Goal: Information Seeking & Learning: Learn about a topic

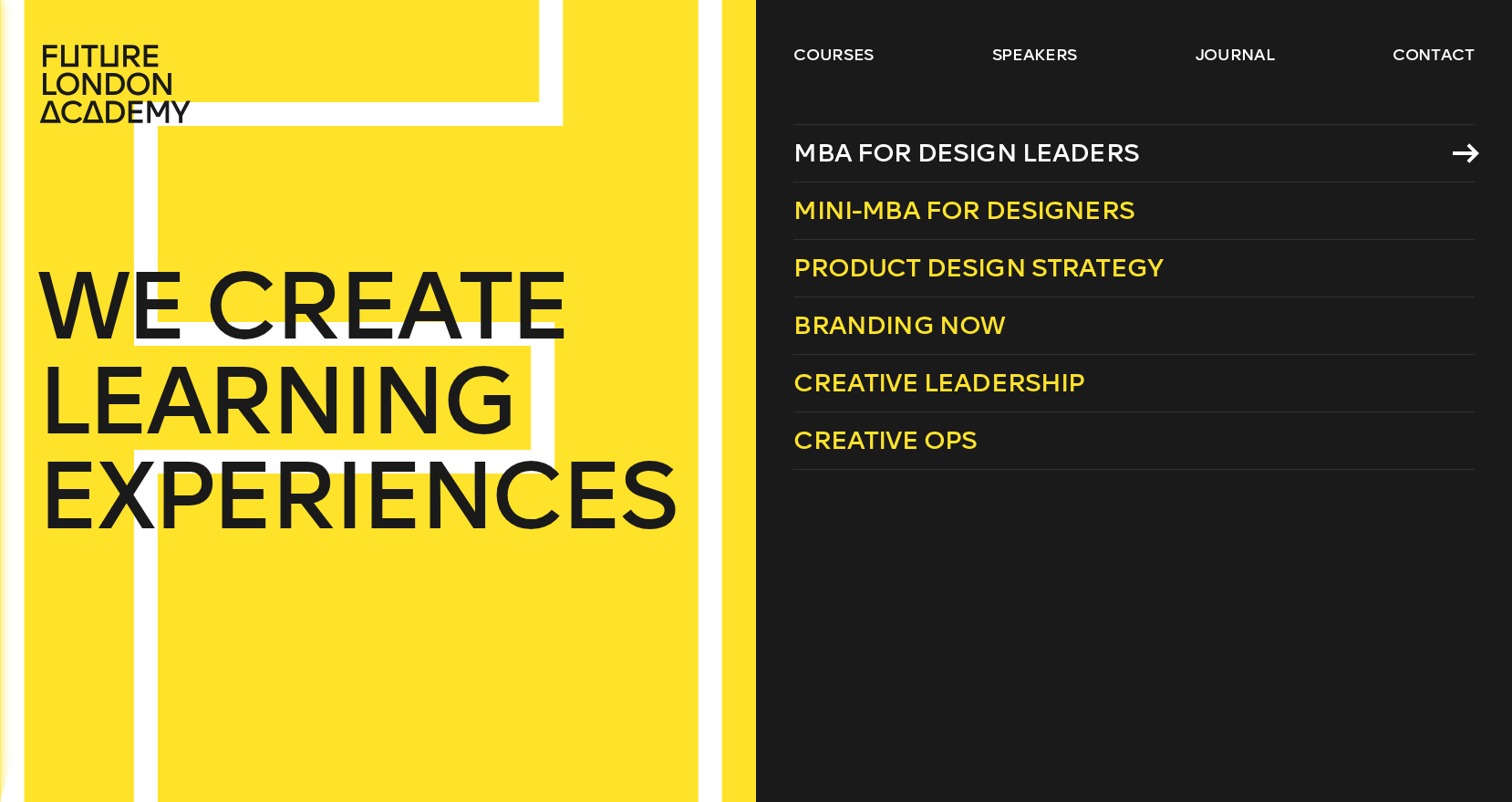
click at [922, 161] on span "MBA for Design Leaders" at bounding box center [965, 153] width 345 height 30
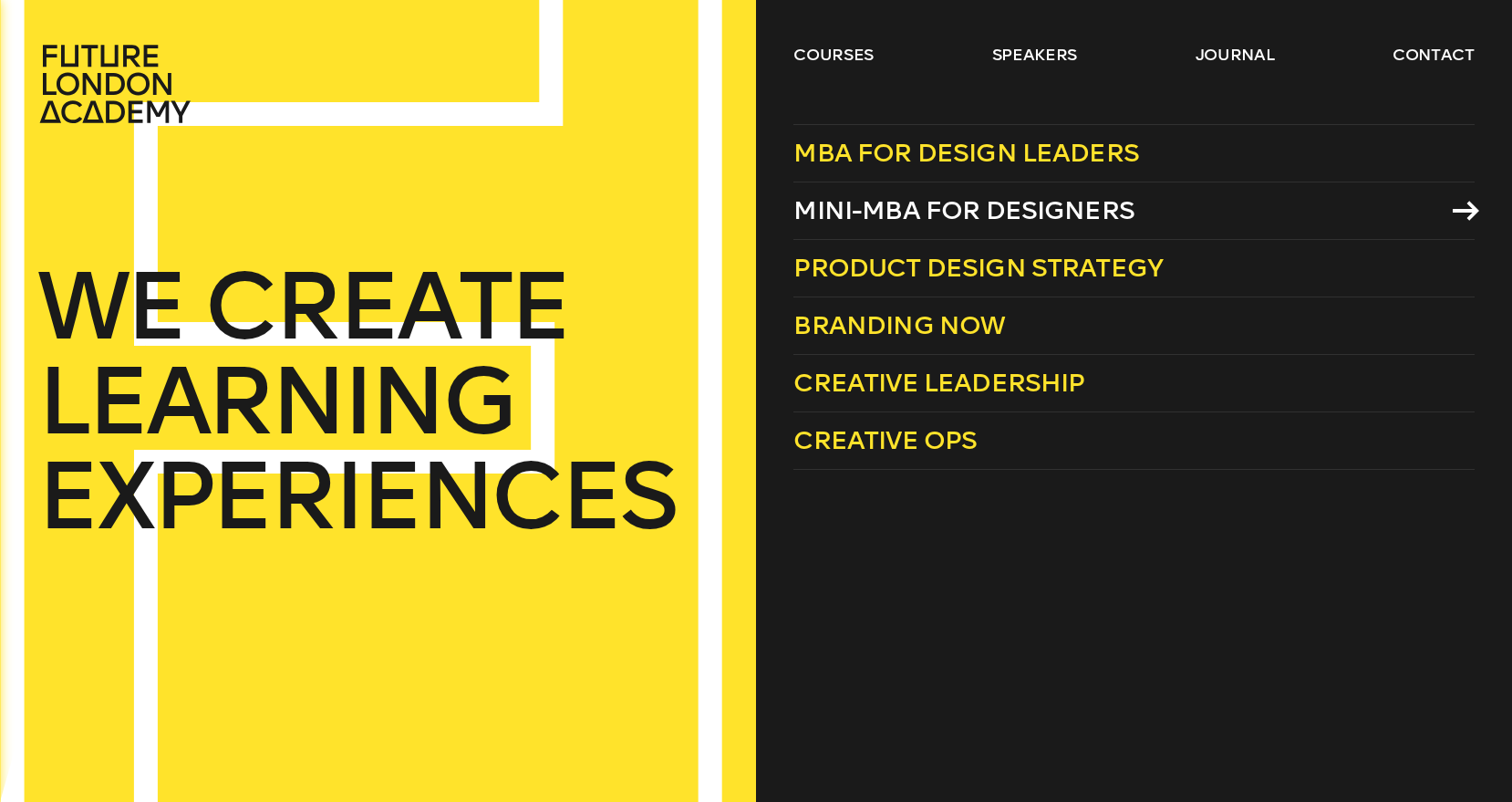
click at [839, 200] on span "Mini-MBA for Designers" at bounding box center [964, 210] width 341 height 30
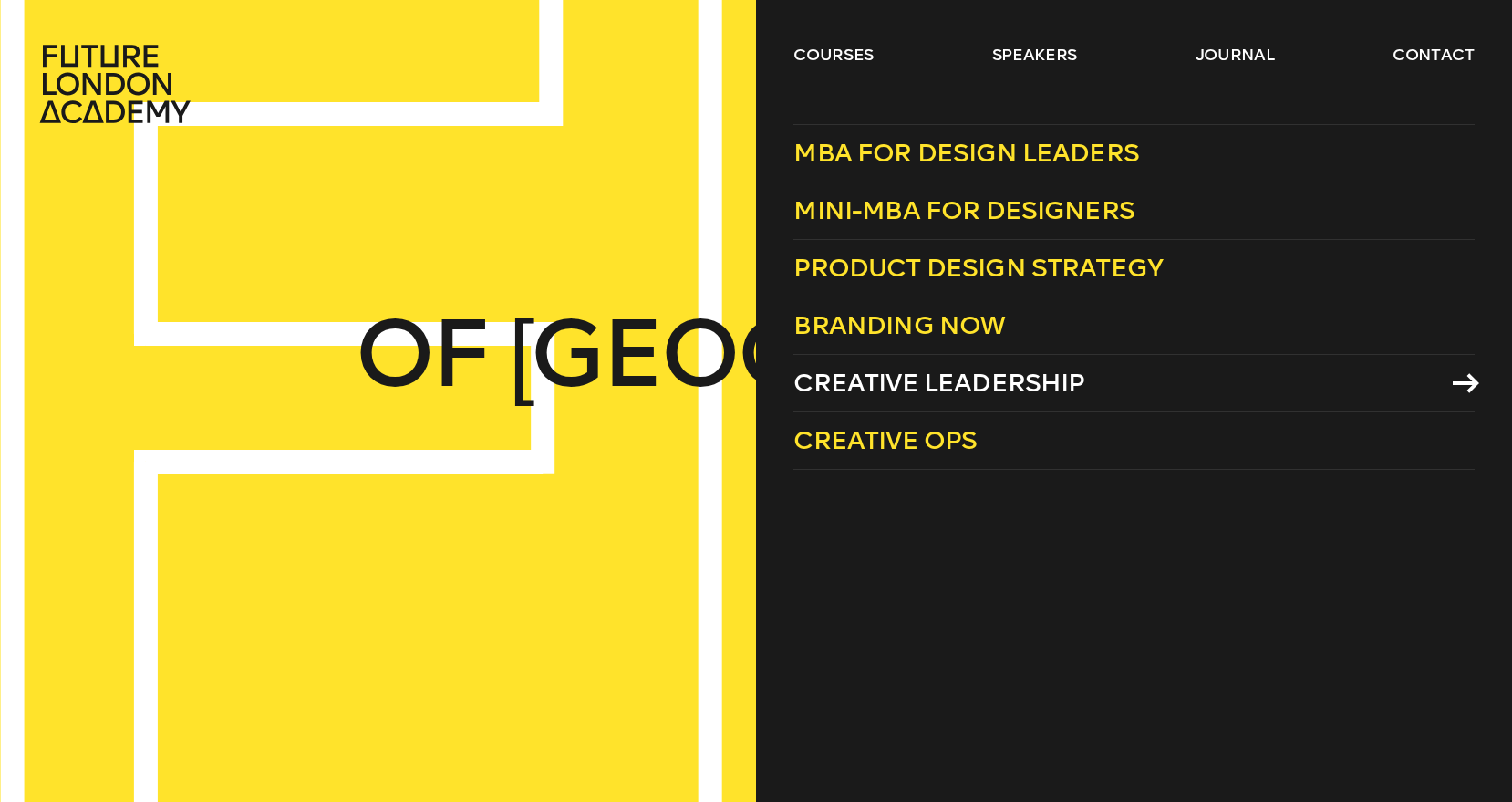
click at [929, 387] on span "Creative Leadership" at bounding box center [938, 382] width 291 height 30
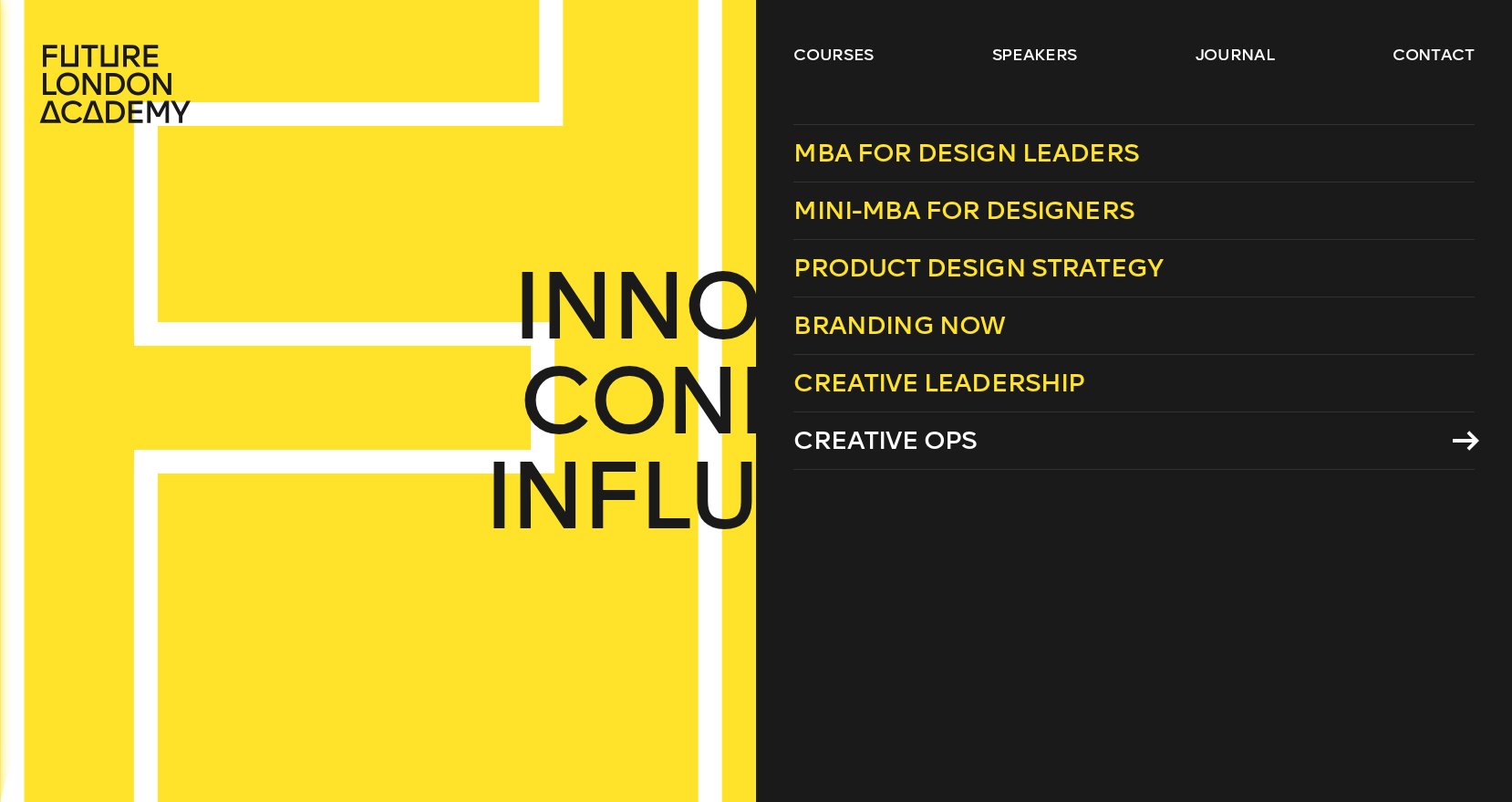
click at [867, 438] on span "Creative Ops" at bounding box center [884, 439] width 183 height 30
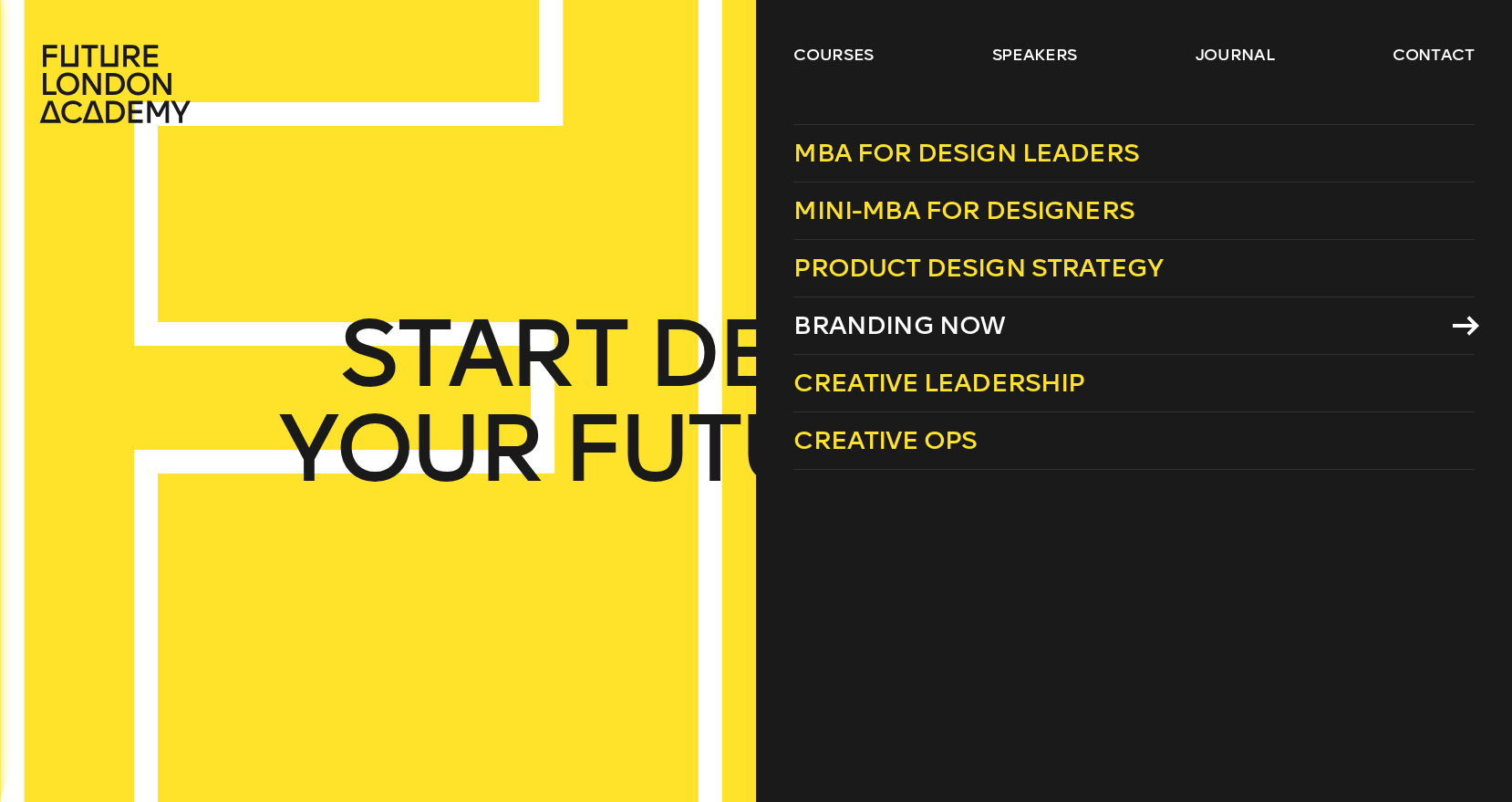
click at [947, 328] on span "Branding Now" at bounding box center [898, 324] width 212 height 30
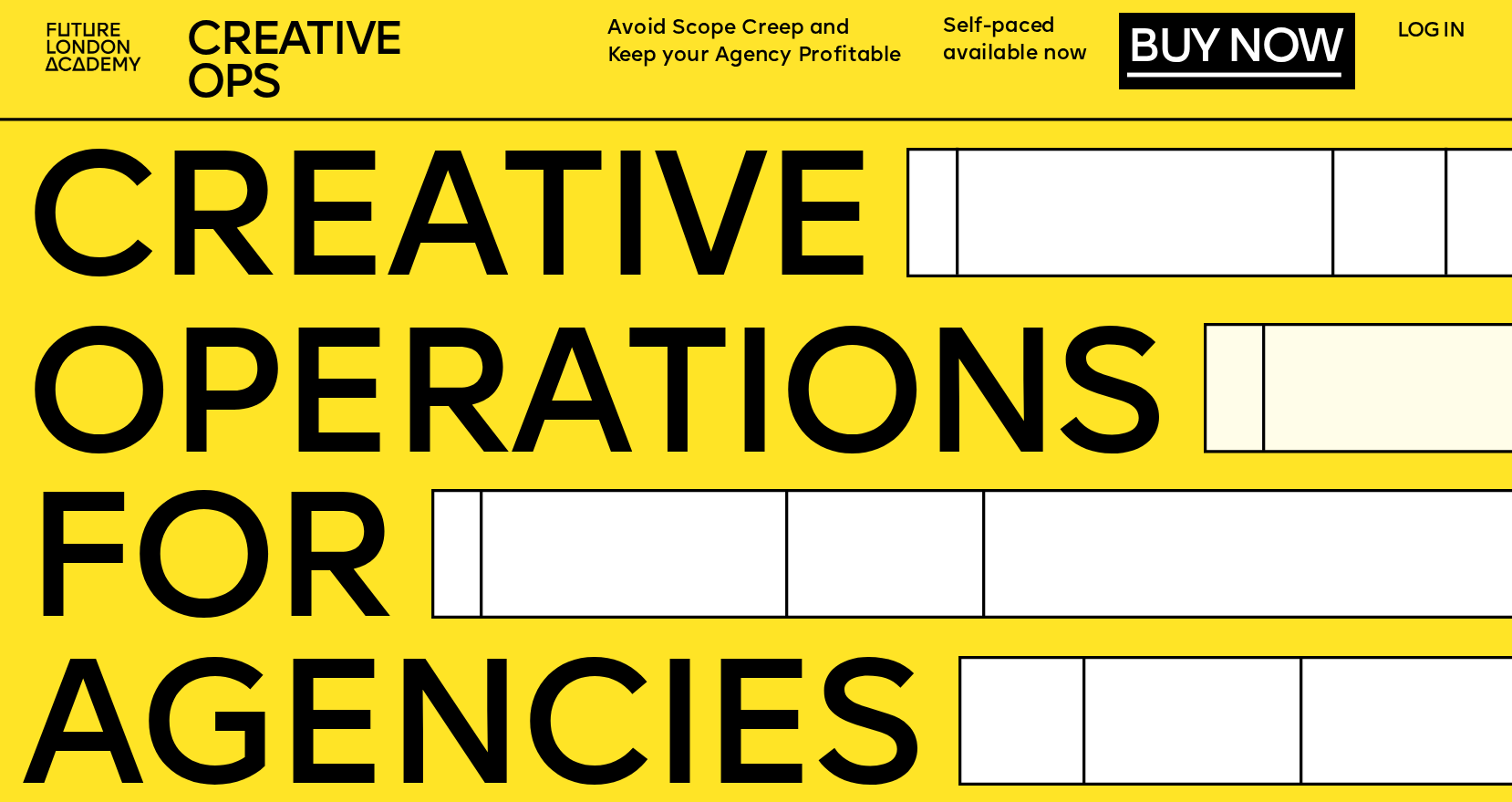
scroll to position [18, 0]
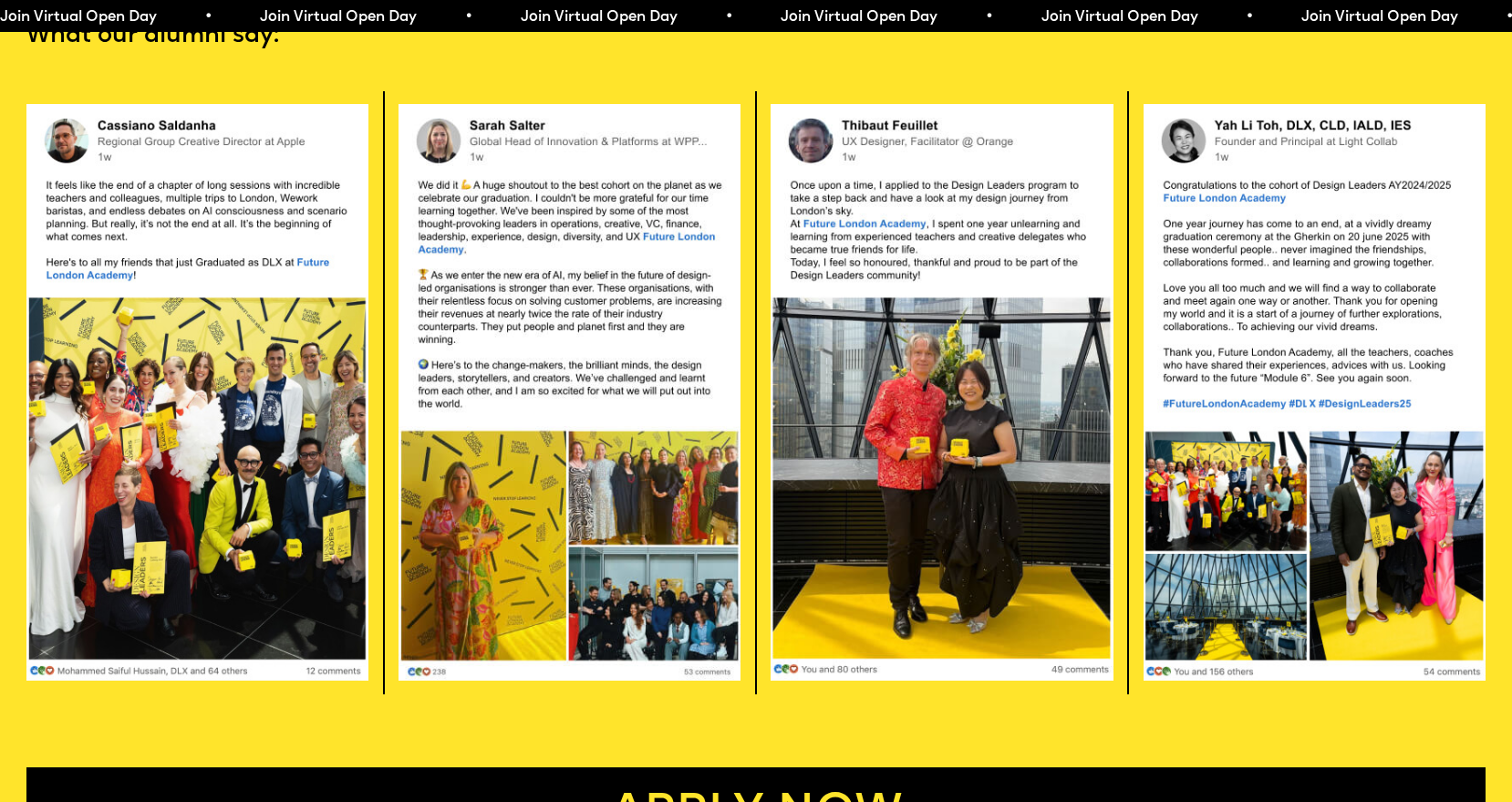
scroll to position [4274, 0]
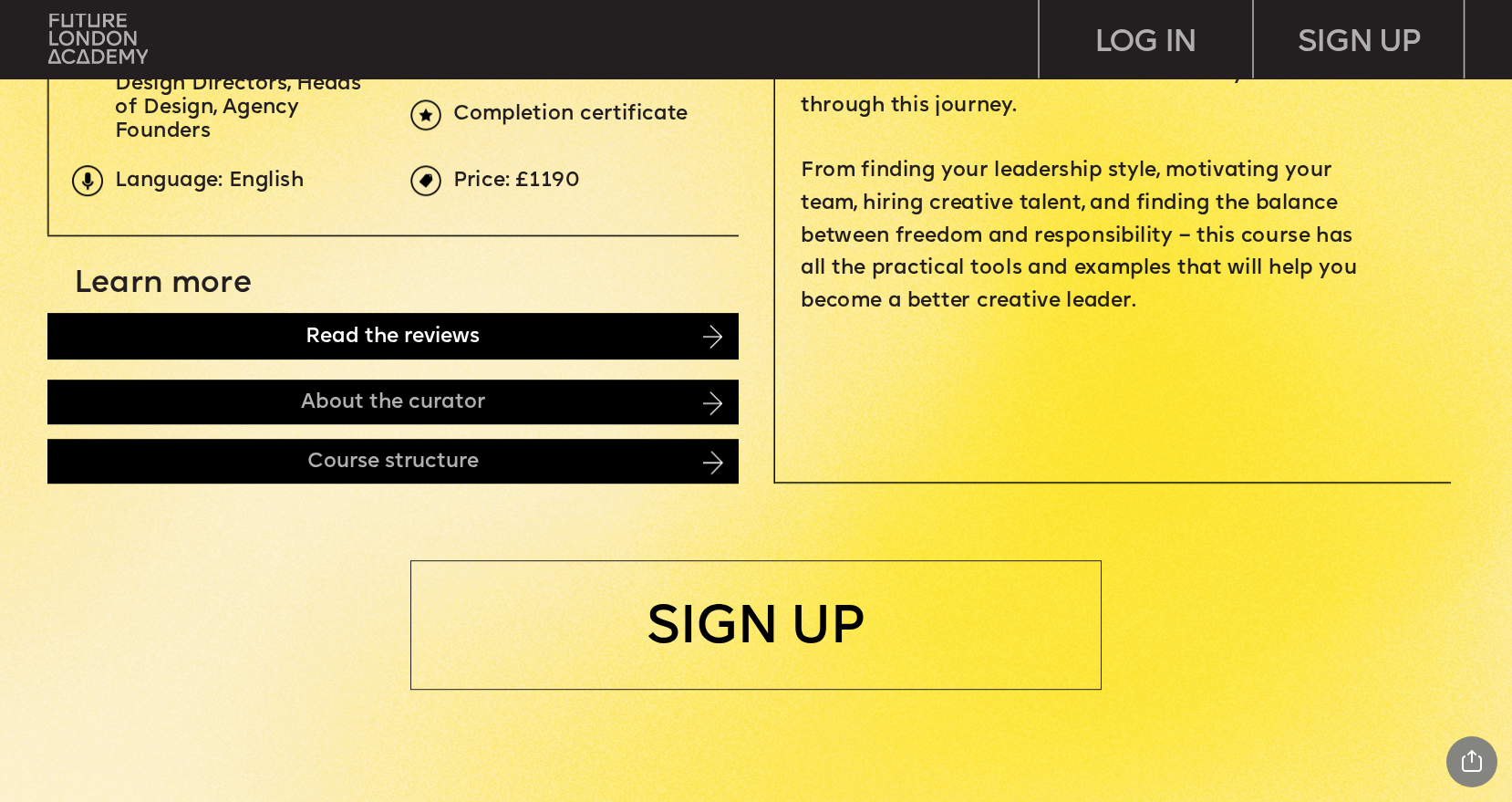
scroll to position [916, 0]
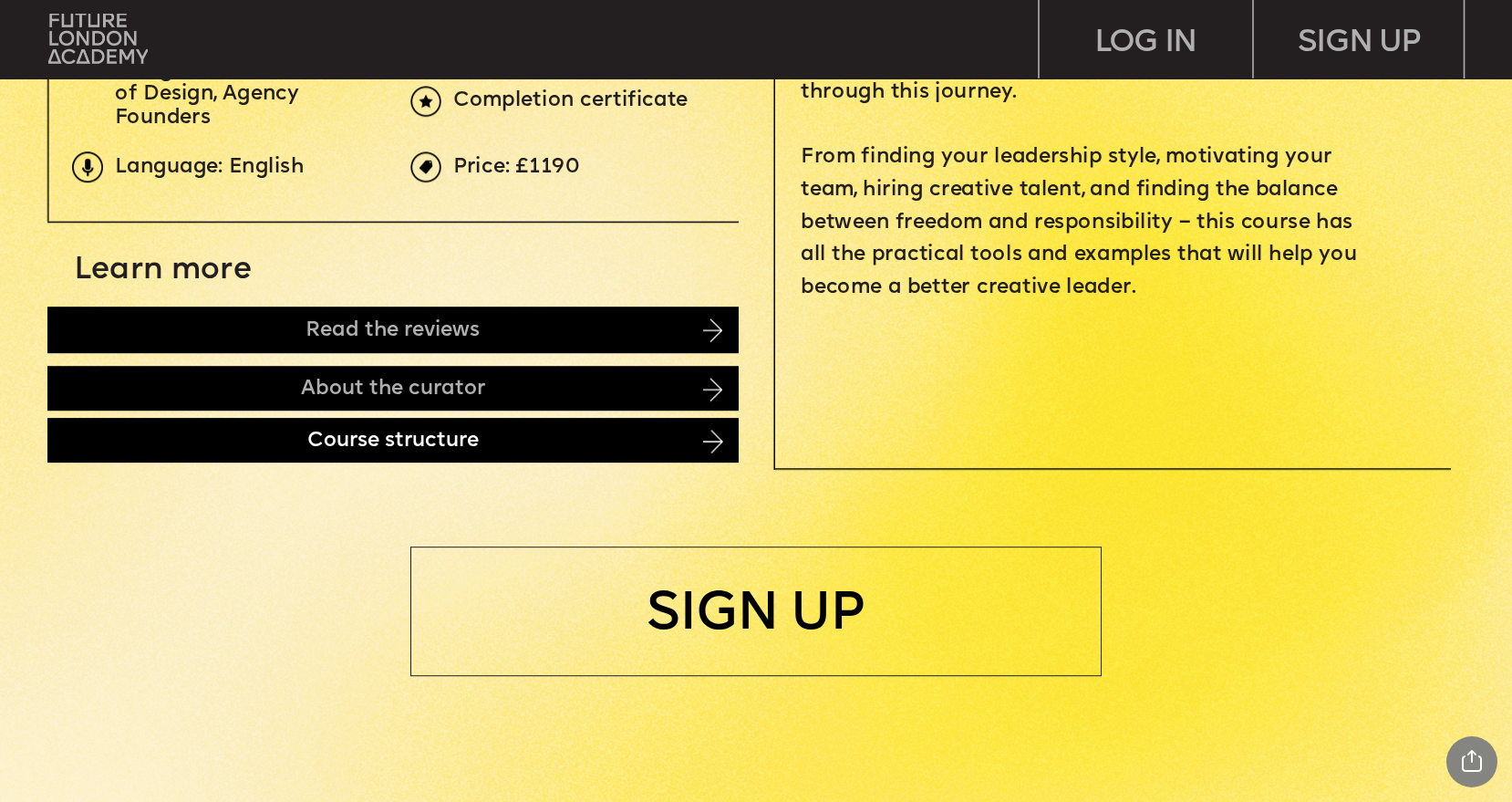
click at [307, 445] on div "Course structure" at bounding box center [392, 440] width 691 height 45
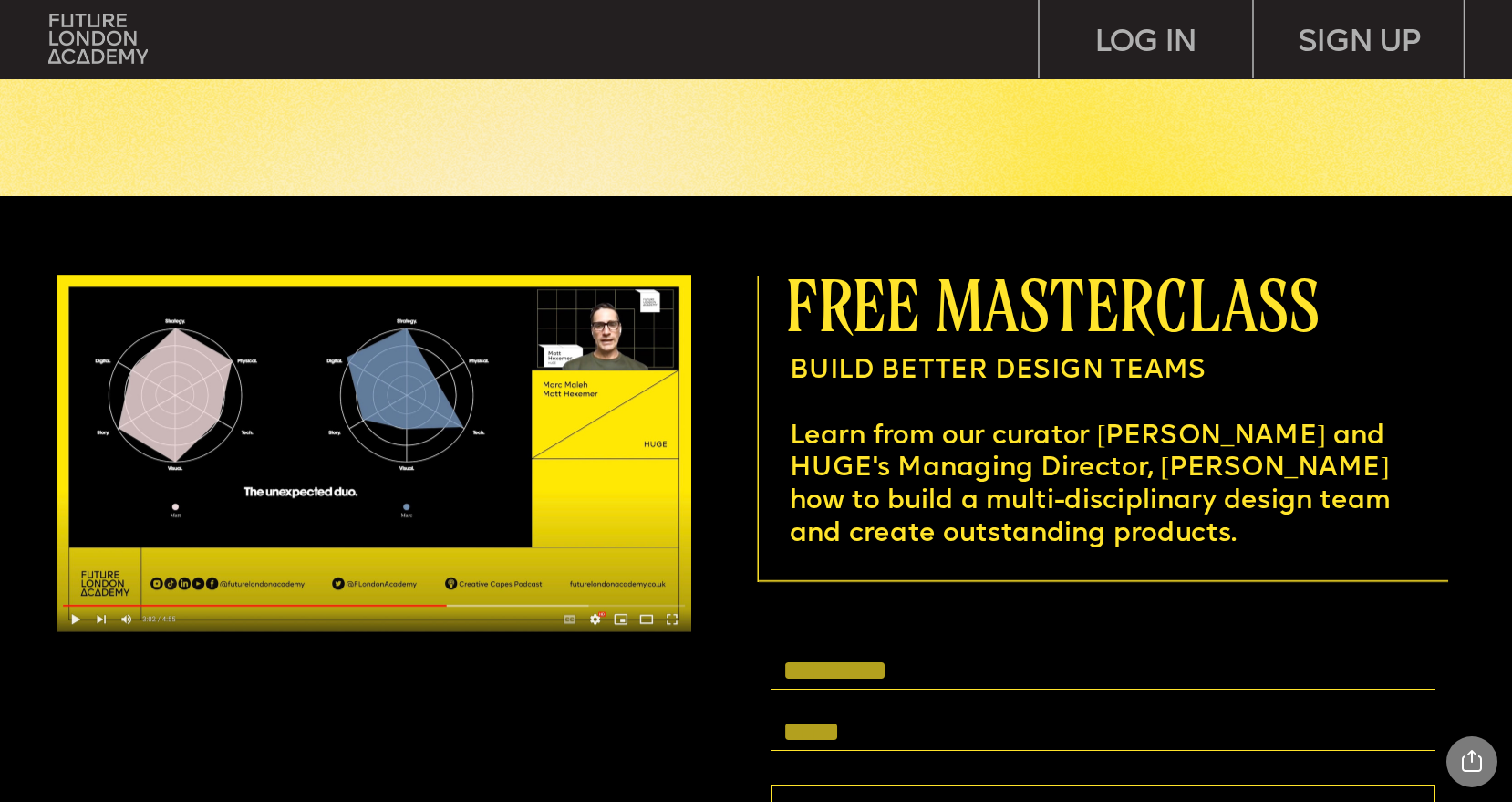
scroll to position [5708, 0]
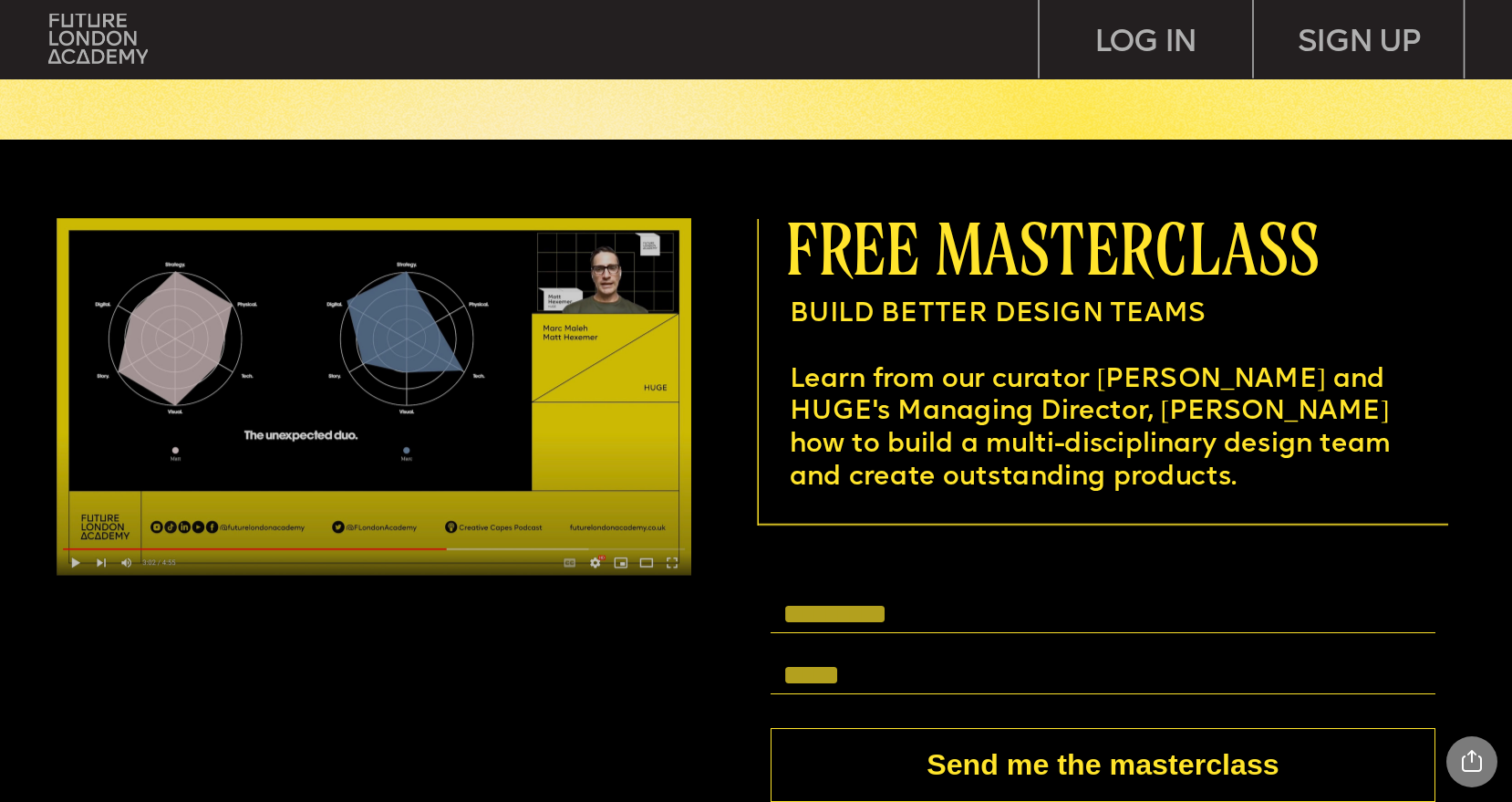
click at [82, 563] on img at bounding box center [374, 396] width 635 height 358
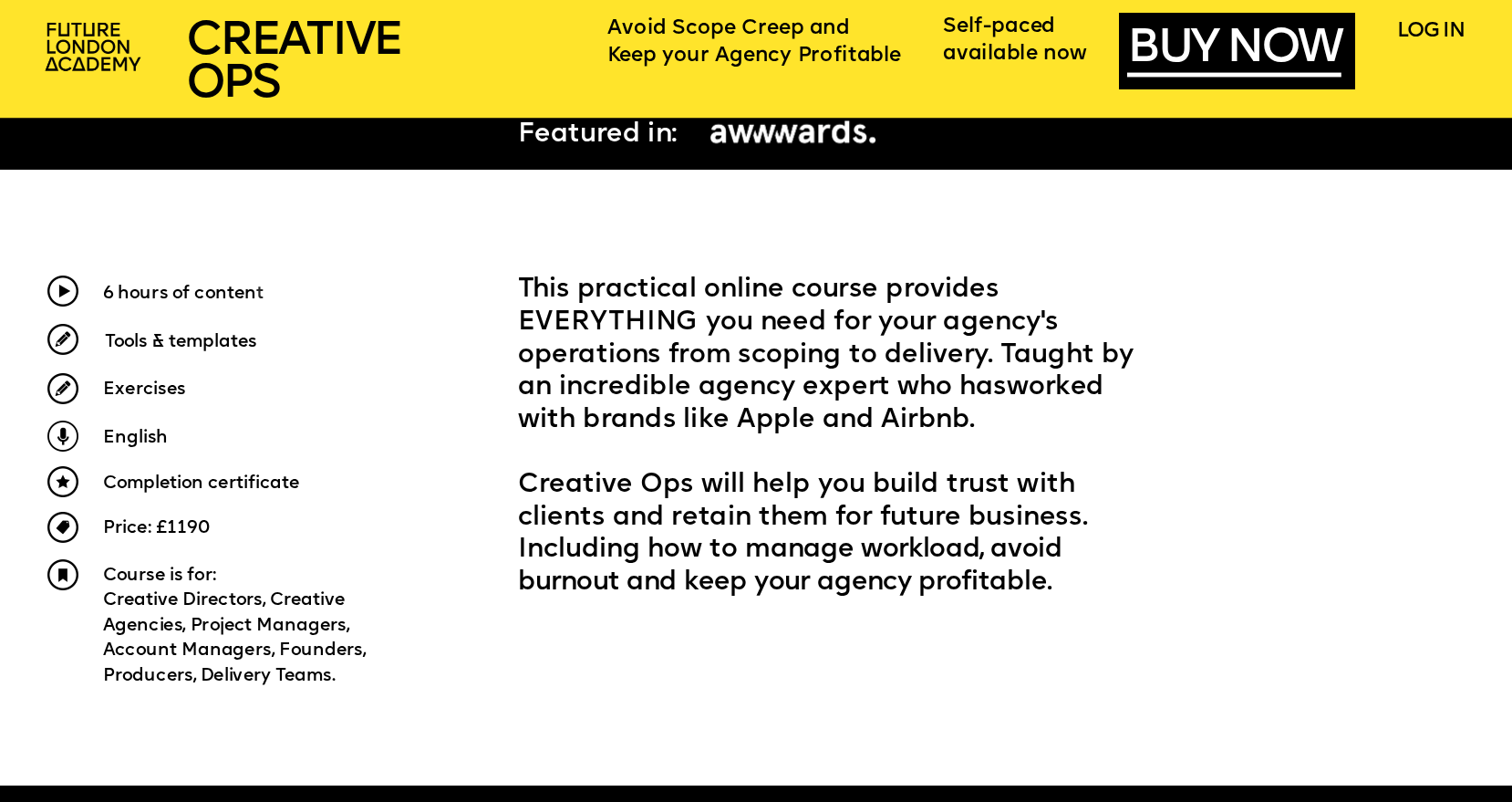
scroll to position [759, 0]
drag, startPoint x: 248, startPoint y: 296, endPoint x: 126, endPoint y: 292, distance: 122.1
click at [126, 292] on p "6 hours of conten t" at bounding box center [270, 294] width 337 height 33
click at [698, 423] on span "worked with brands like Apple and Airbnb." at bounding box center [814, 405] width 593 height 59
drag, startPoint x: 257, startPoint y: 292, endPoint x: 183, endPoint y: 291, distance: 74.0
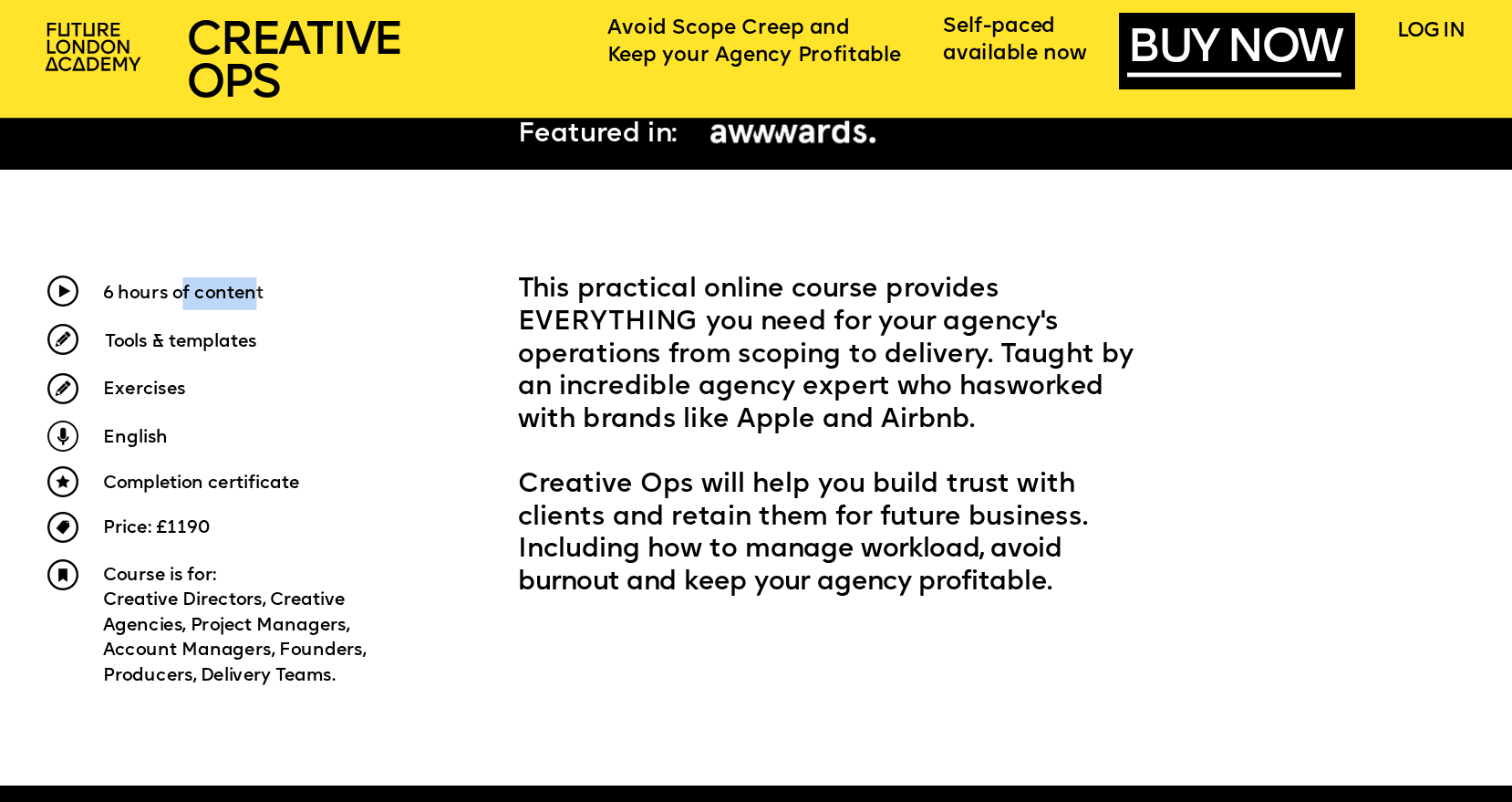
click at [183, 291] on p "6 hours of conten t" at bounding box center [270, 294] width 337 height 33
drag, startPoint x: 217, startPoint y: 518, endPoint x: 158, endPoint y: 518, distance: 59.0
click at [158, 518] on p "Price: £1190" at bounding box center [244, 529] width 284 height 26
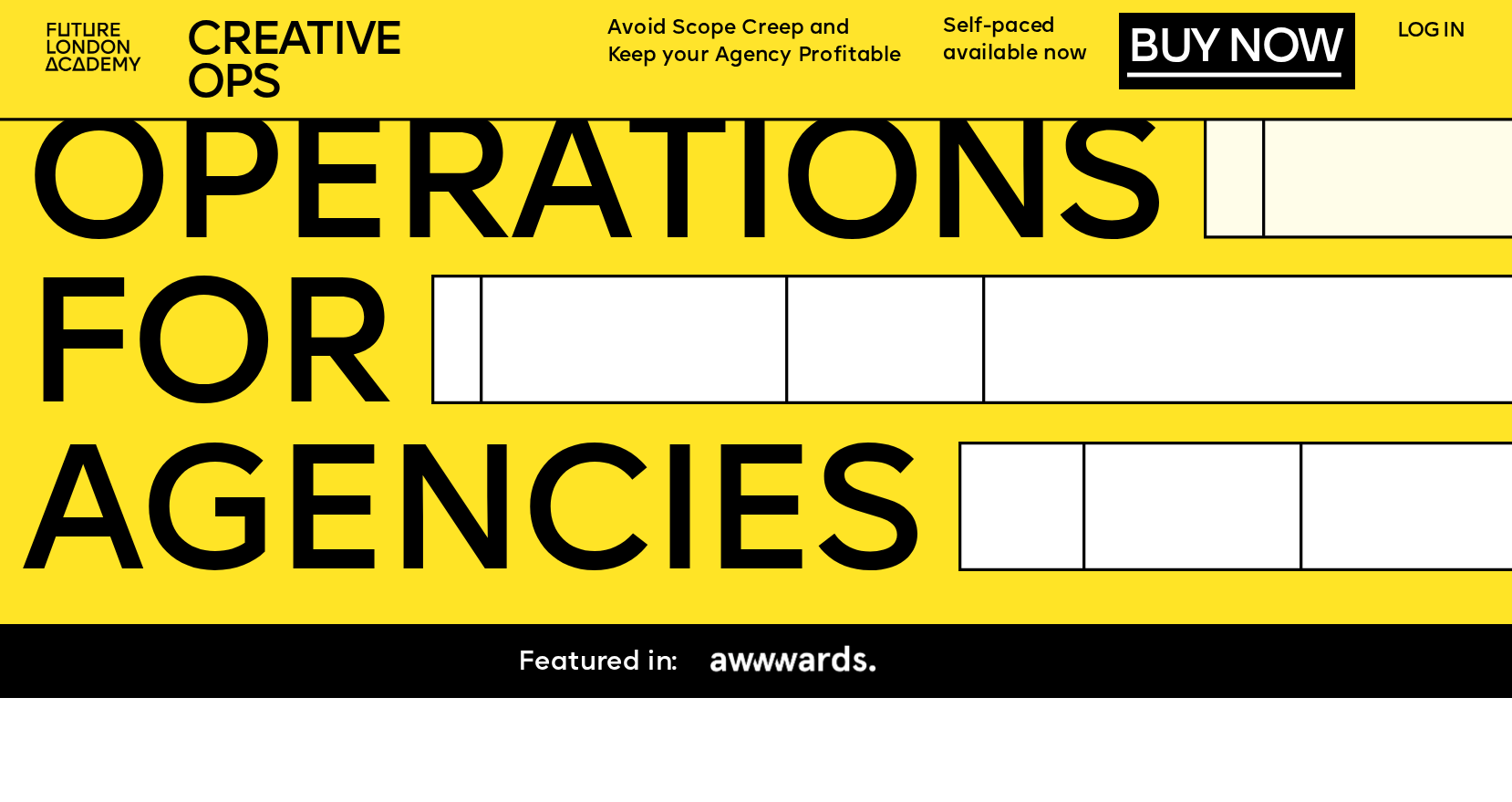
scroll to position [236, 0]
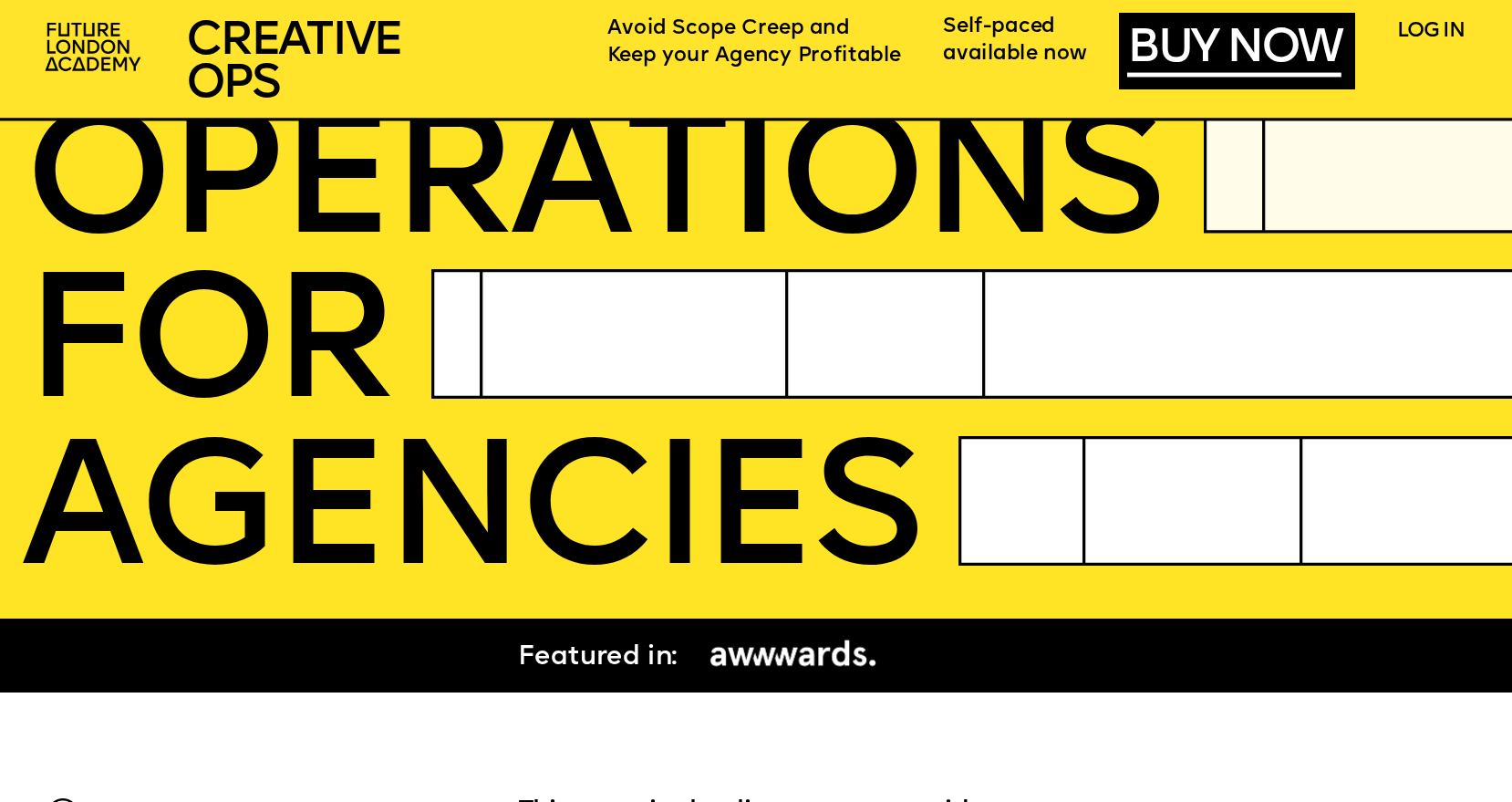
click at [470, 322] on icon at bounding box center [1152, 334] width 1442 height 130
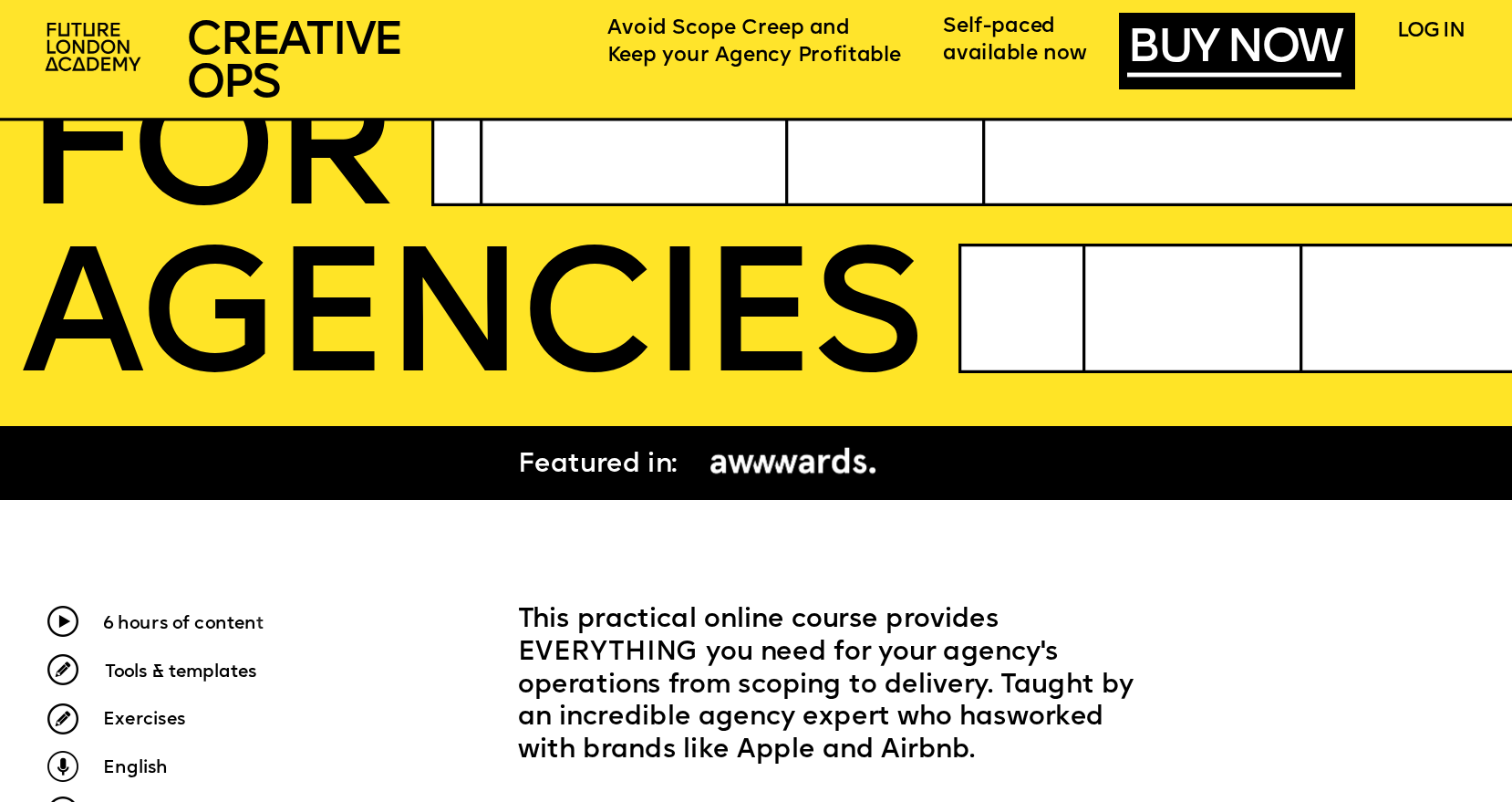
scroll to position [429, 0]
drag, startPoint x: 782, startPoint y: 467, endPoint x: 896, endPoint y: 463, distance: 114.1
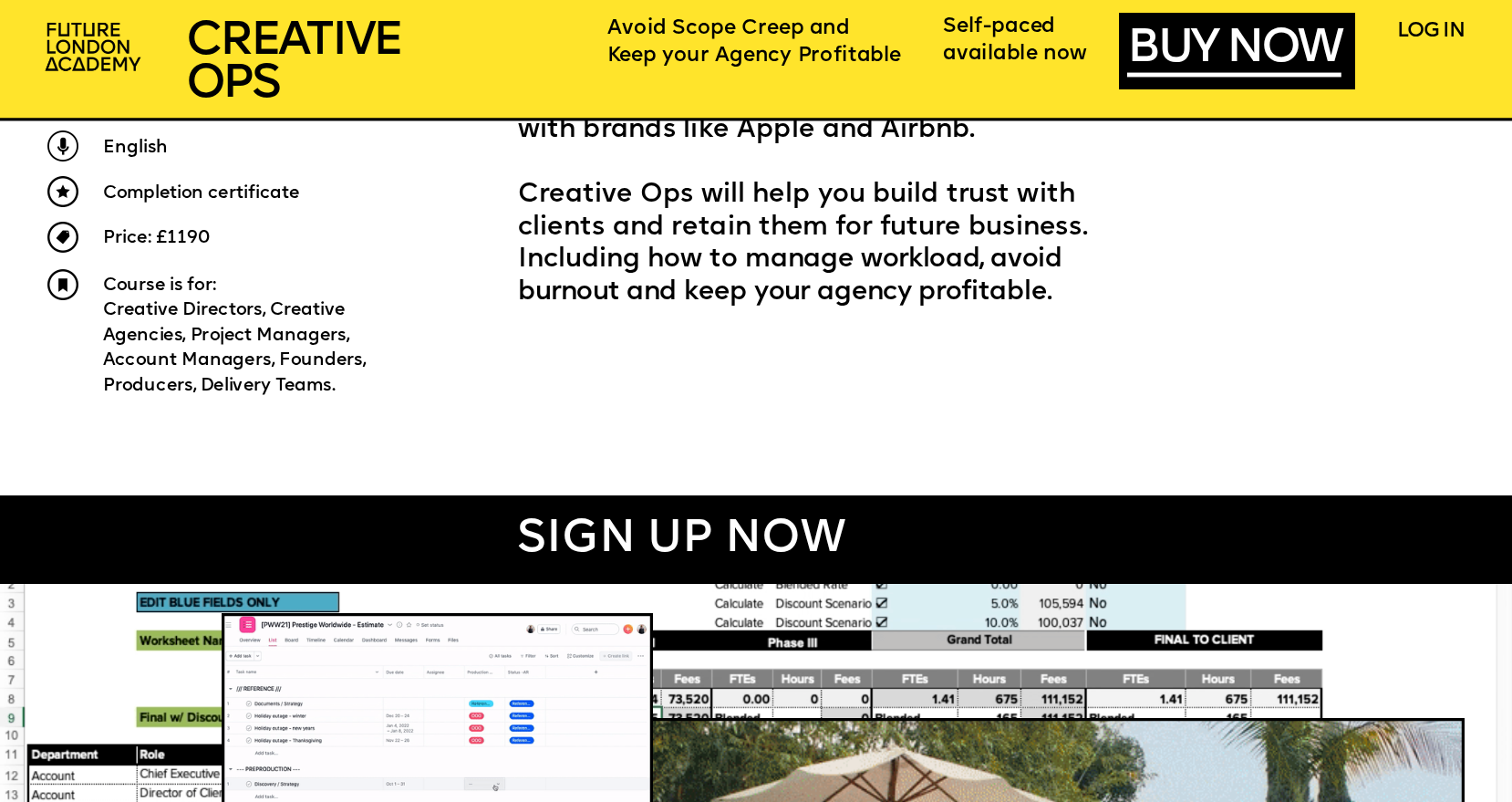
scroll to position [1097, 0]
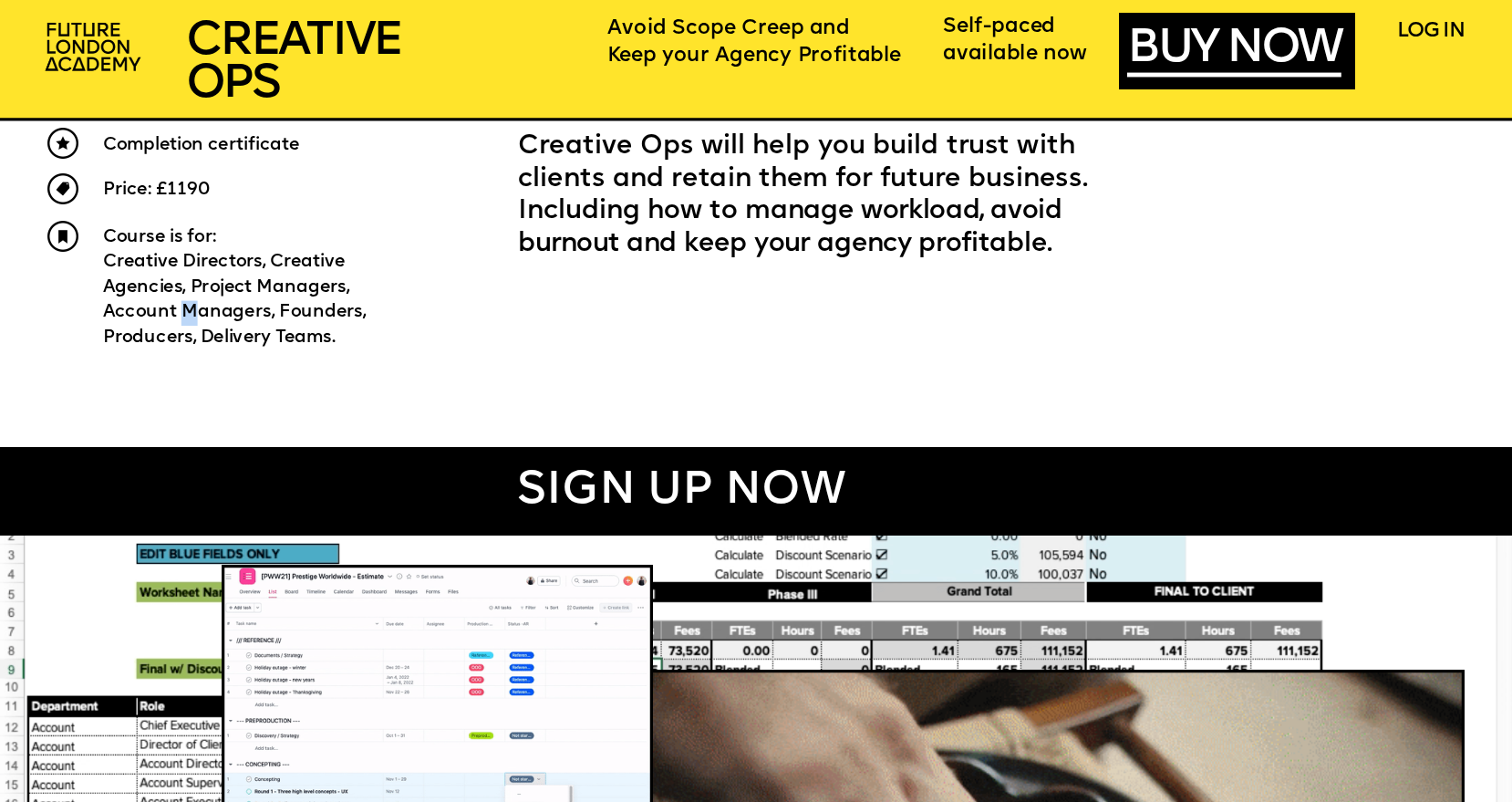
drag, startPoint x: 189, startPoint y: 300, endPoint x: 177, endPoint y: 310, distance: 15.6
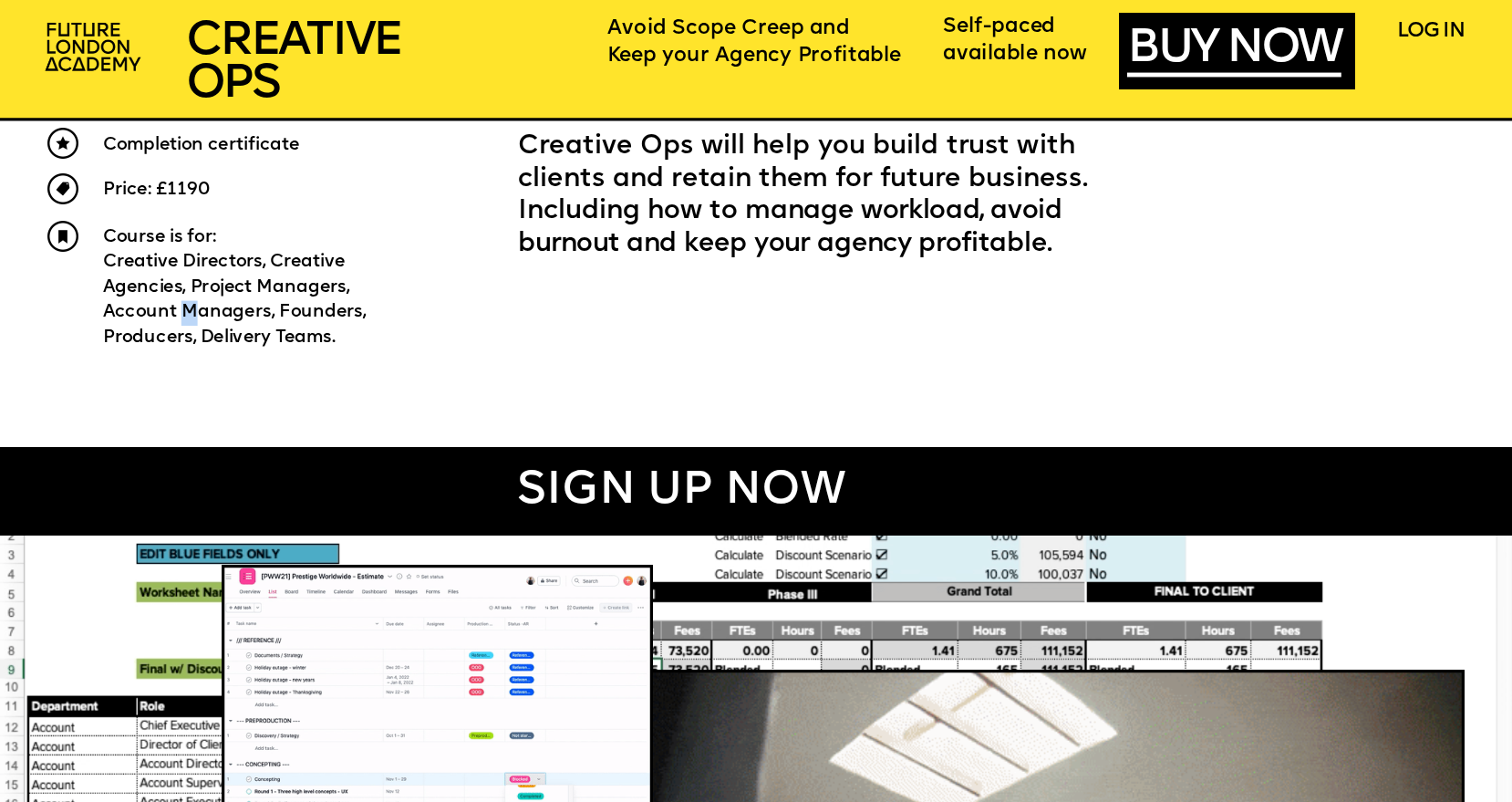
click at [198, 298] on p "Creative Directors, Creative Agencies, Project Managers, Account Managers, Foun…" at bounding box center [253, 300] width 301 height 101
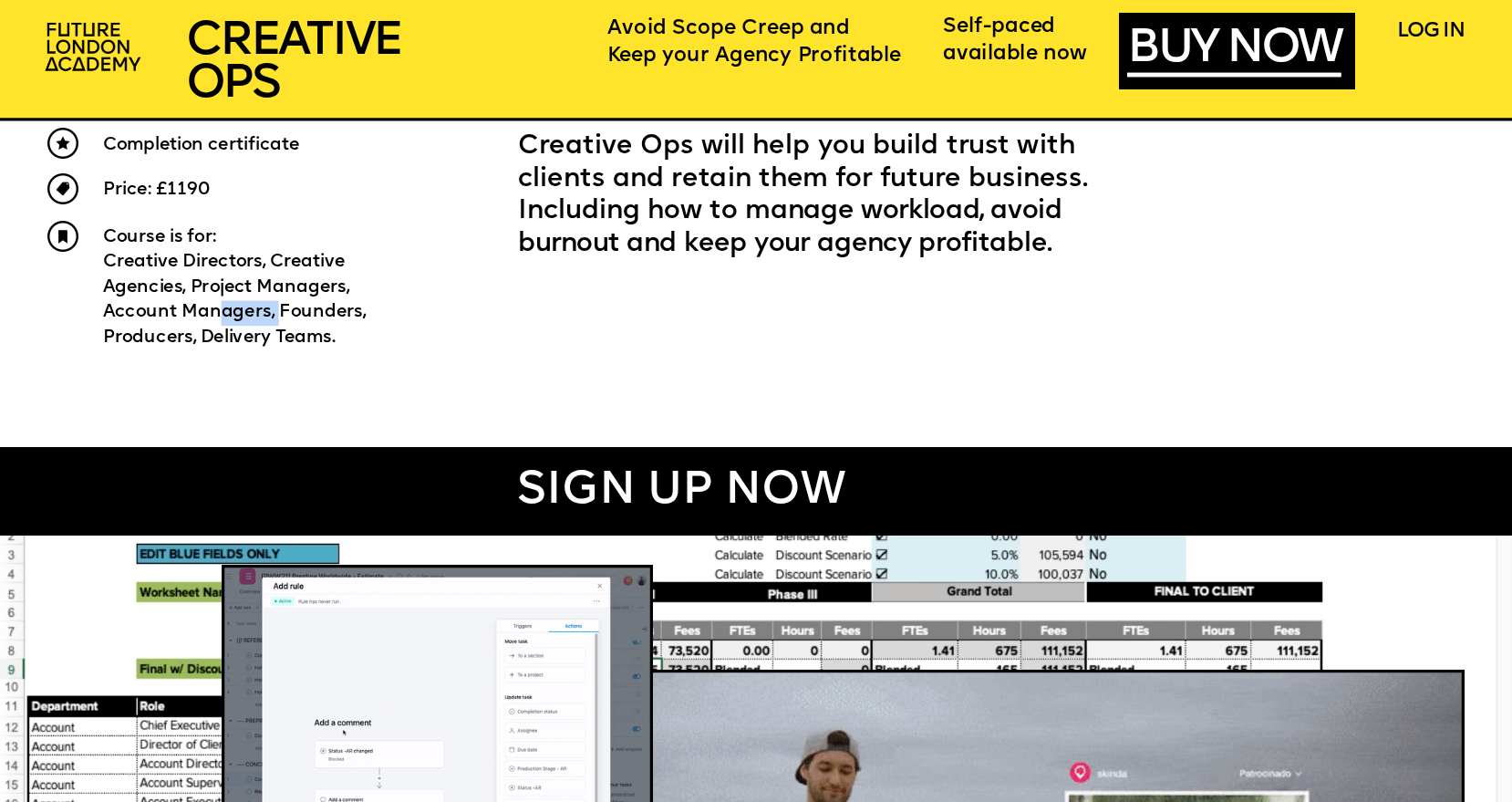
drag, startPoint x: 217, startPoint y: 313, endPoint x: 295, endPoint y: 309, distance: 78.1
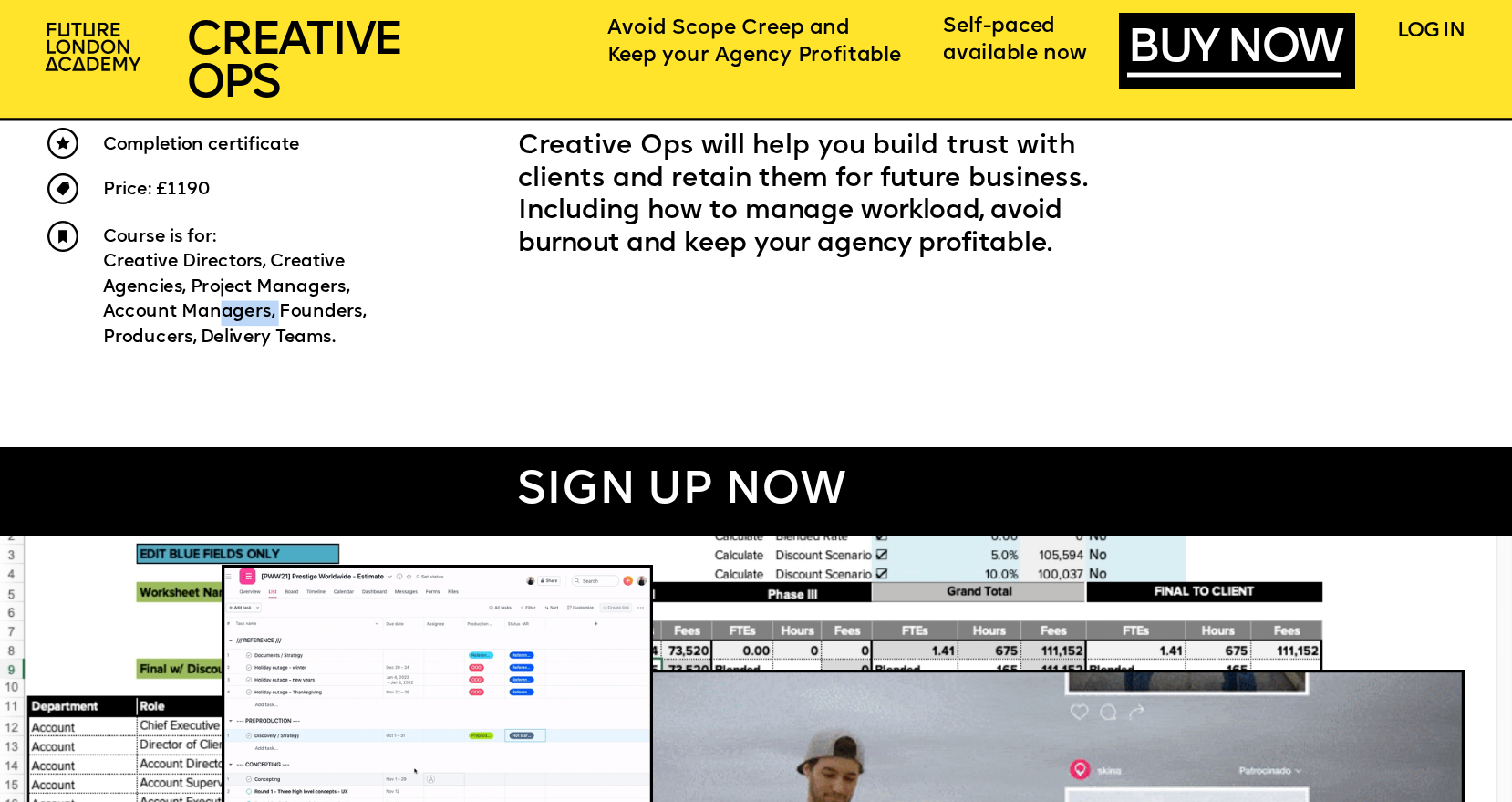
click at [280, 310] on span "Creative Directors, Creative Agencies, Project Managers, Account Managers, Foun…" at bounding box center [236, 298] width 268 height 93
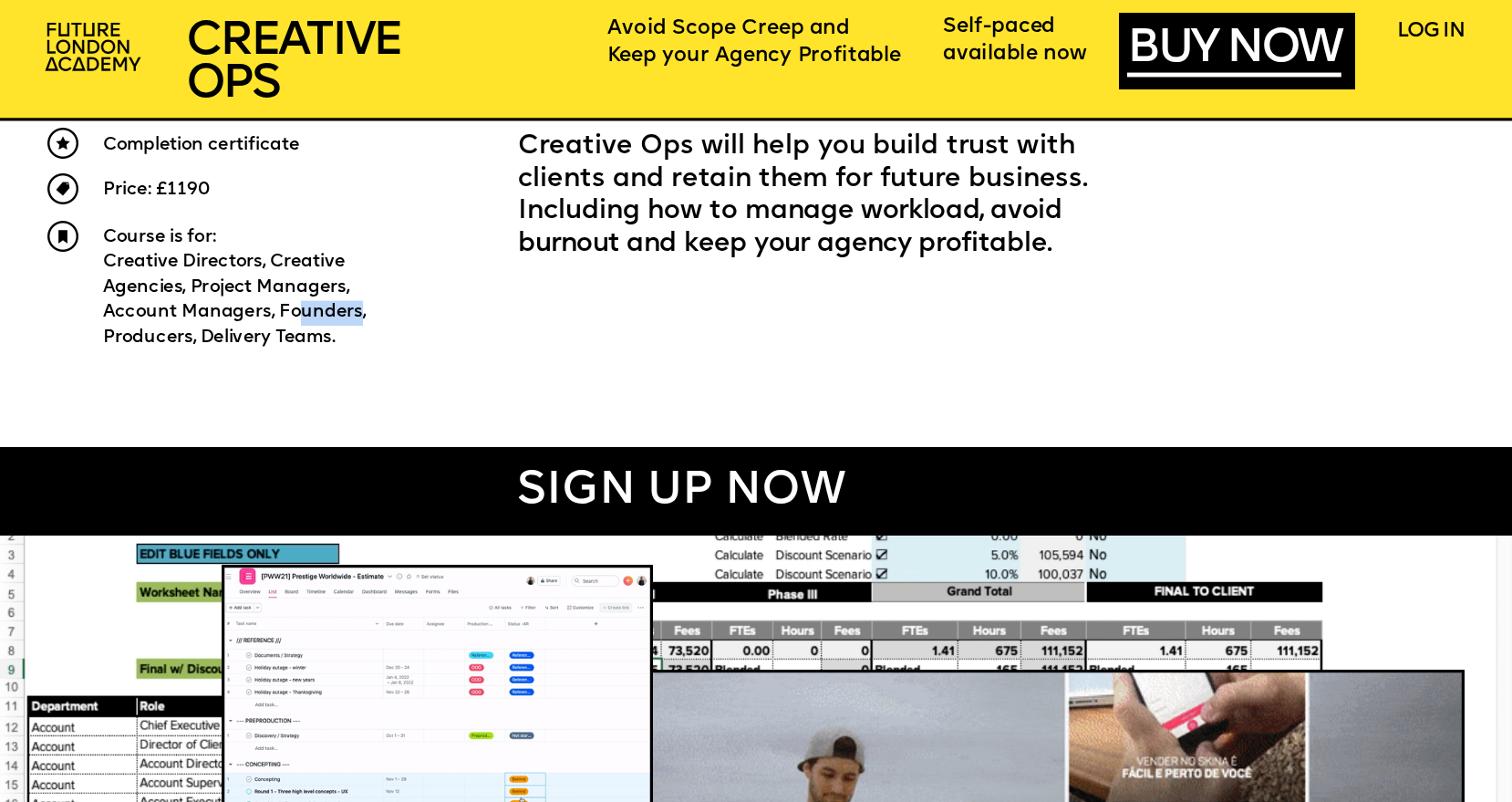
drag, startPoint x: 356, startPoint y: 308, endPoint x: 233, endPoint y: 341, distance: 127.3
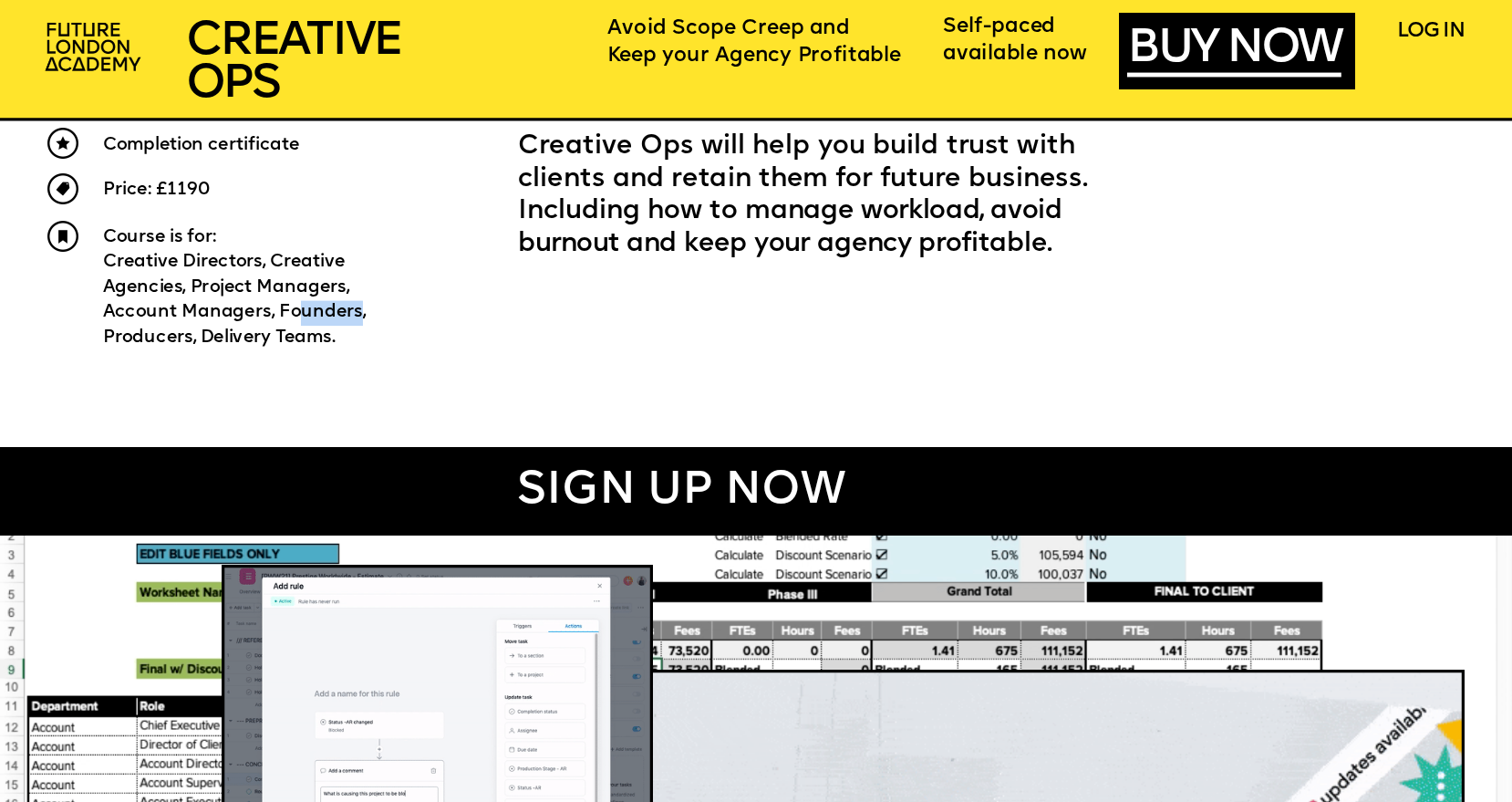
click at [350, 311] on span "Creative Directors, Creative Agencies, Project Managers, Account Managers, Foun…" at bounding box center [236, 298] width 268 height 93
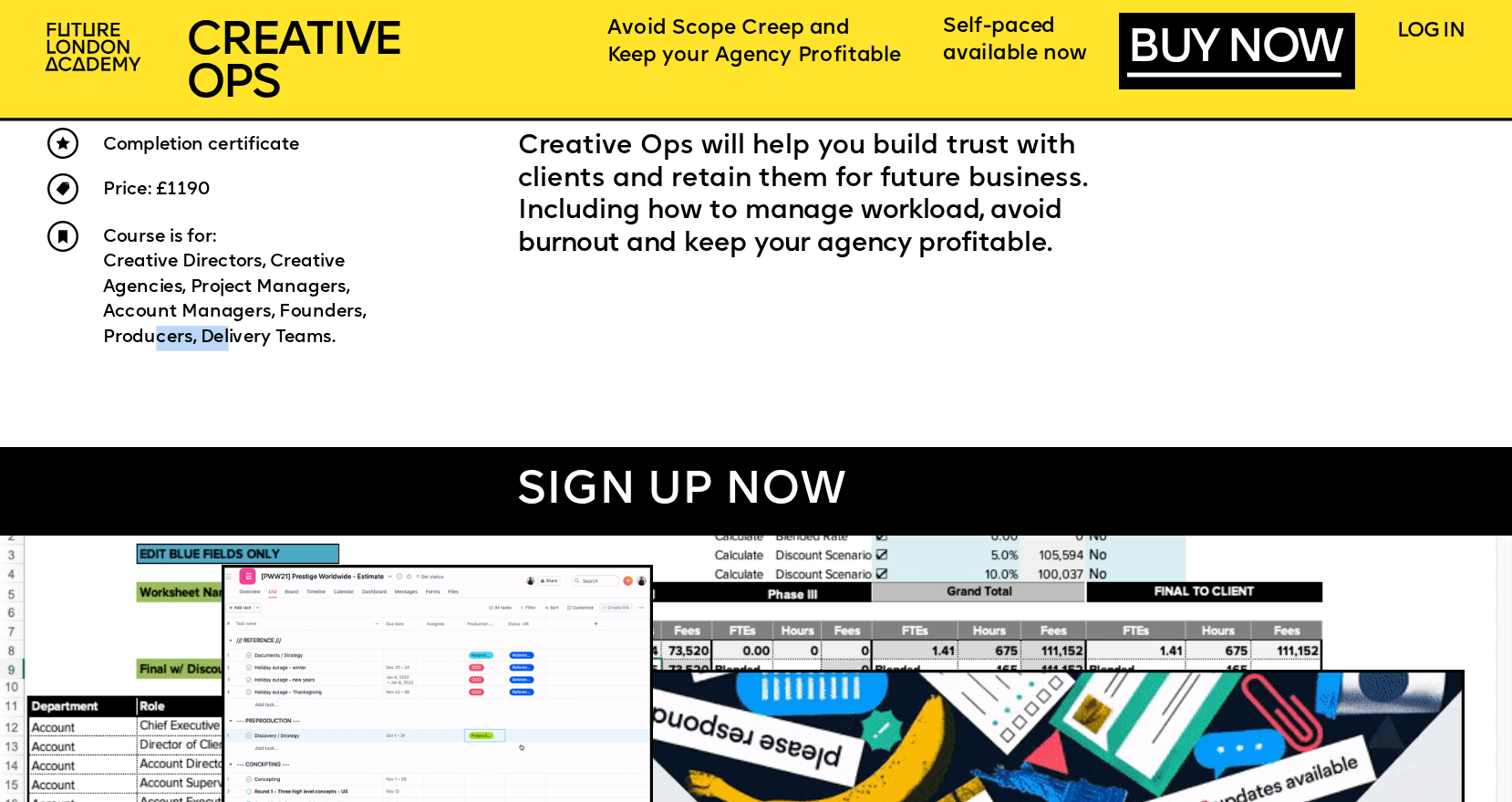
drag, startPoint x: 159, startPoint y: 333, endPoint x: 280, endPoint y: 331, distance: 121.0
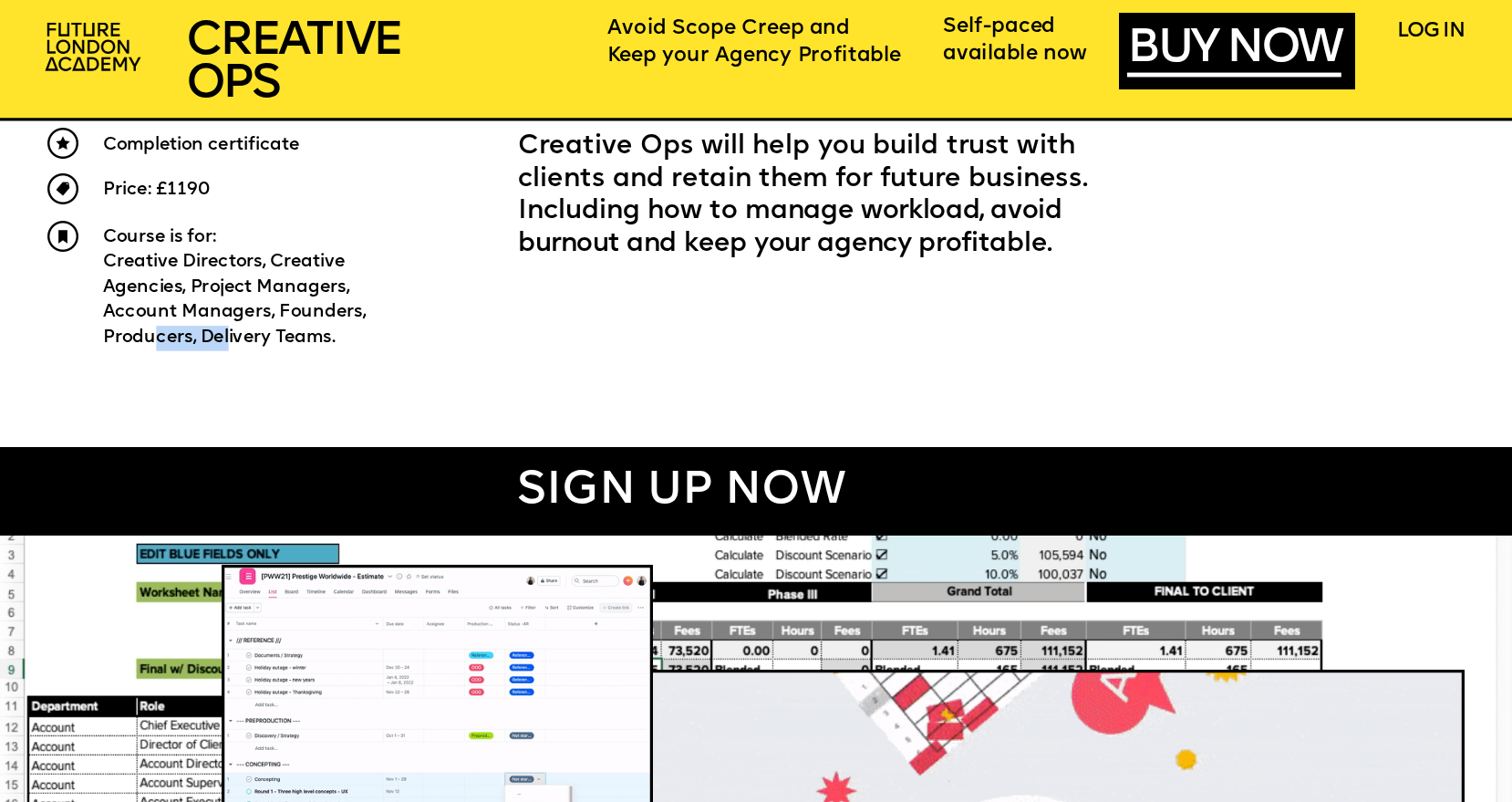
click at [234, 335] on span "Creative Directors, Creative Agencies, Project Managers, Account Managers, Foun…" at bounding box center [236, 298] width 268 height 93
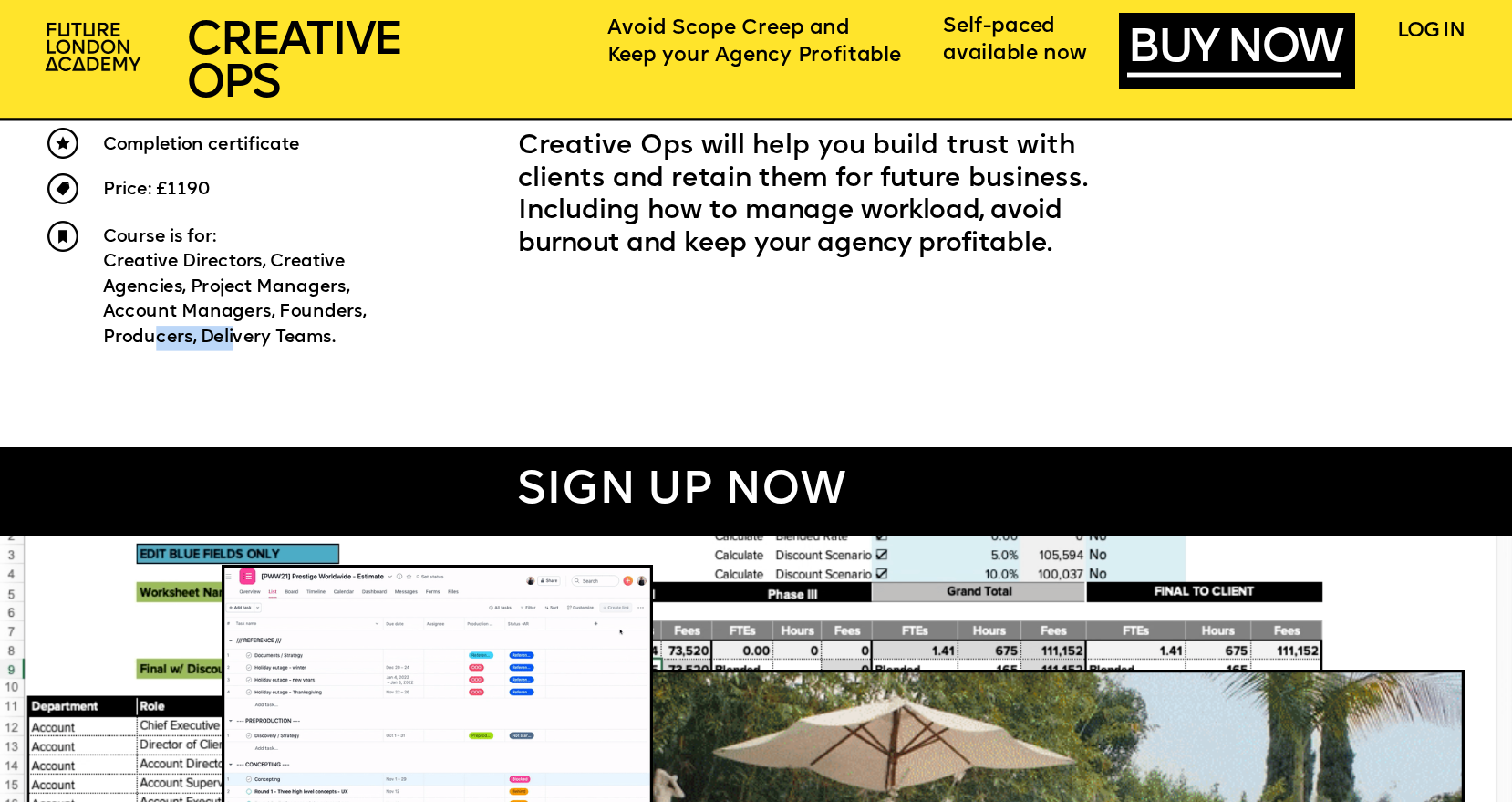
drag, startPoint x: 233, startPoint y: 338, endPoint x: 114, endPoint y: 240, distance: 154.2
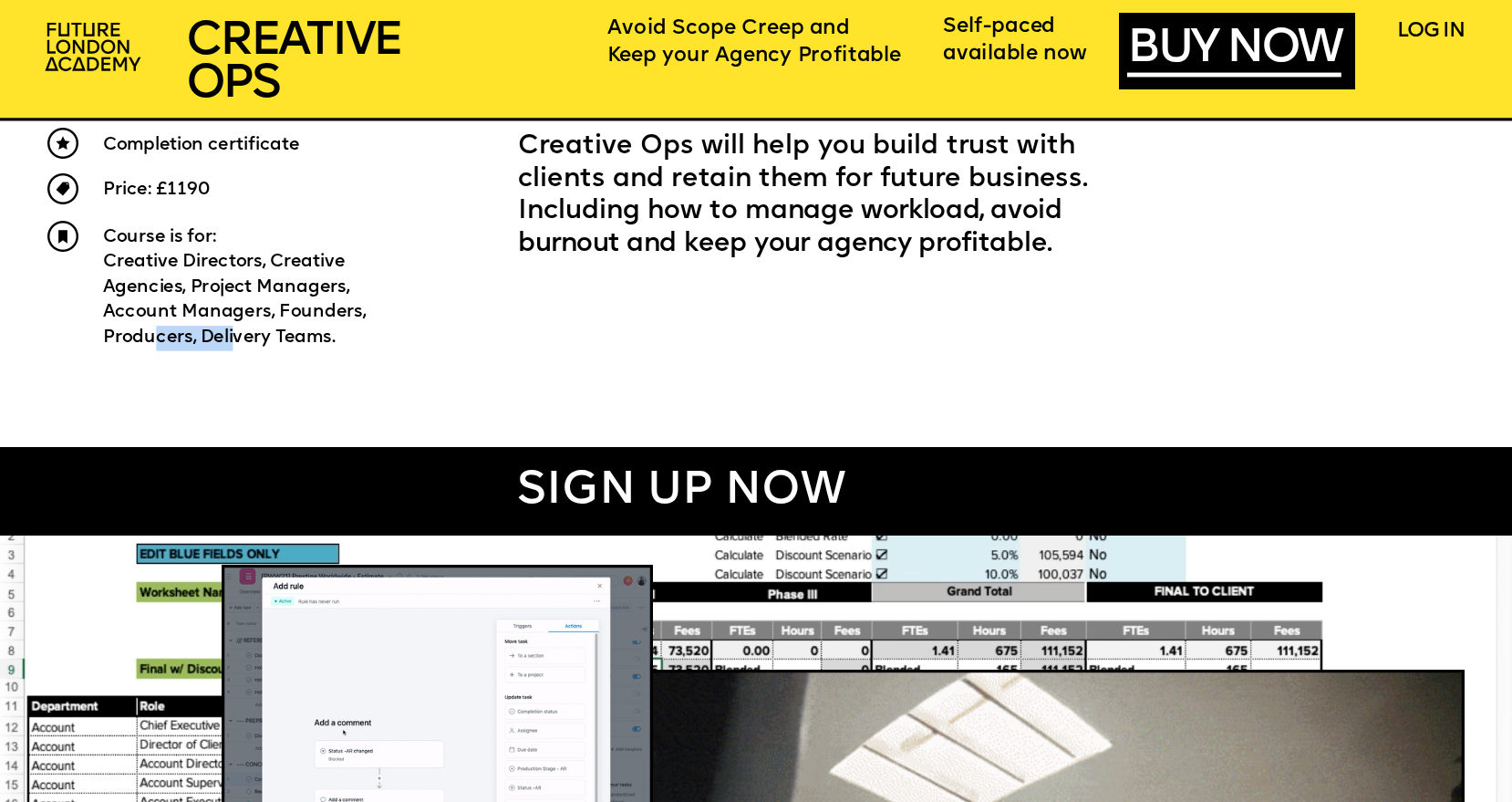
click at [114, 240] on div "Course is for: Creative Directors, Creative Agencies, Project Managers, Account…" at bounding box center [253, 288] width 301 height 126
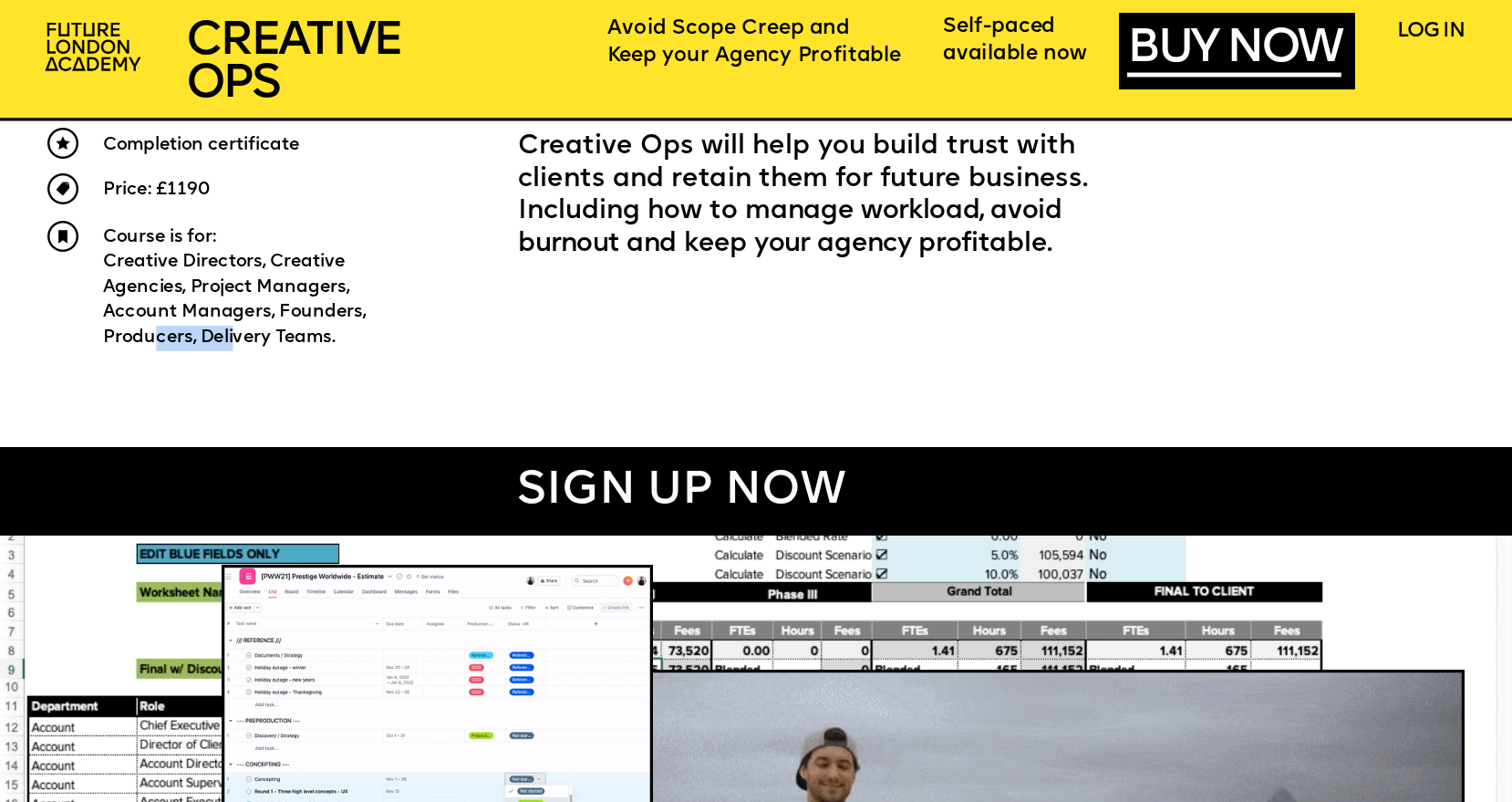
click at [275, 290] on span "Creative Directors, Creative Agencies, Project Managers, Account Managers, Foun…" at bounding box center [236, 298] width 268 height 93
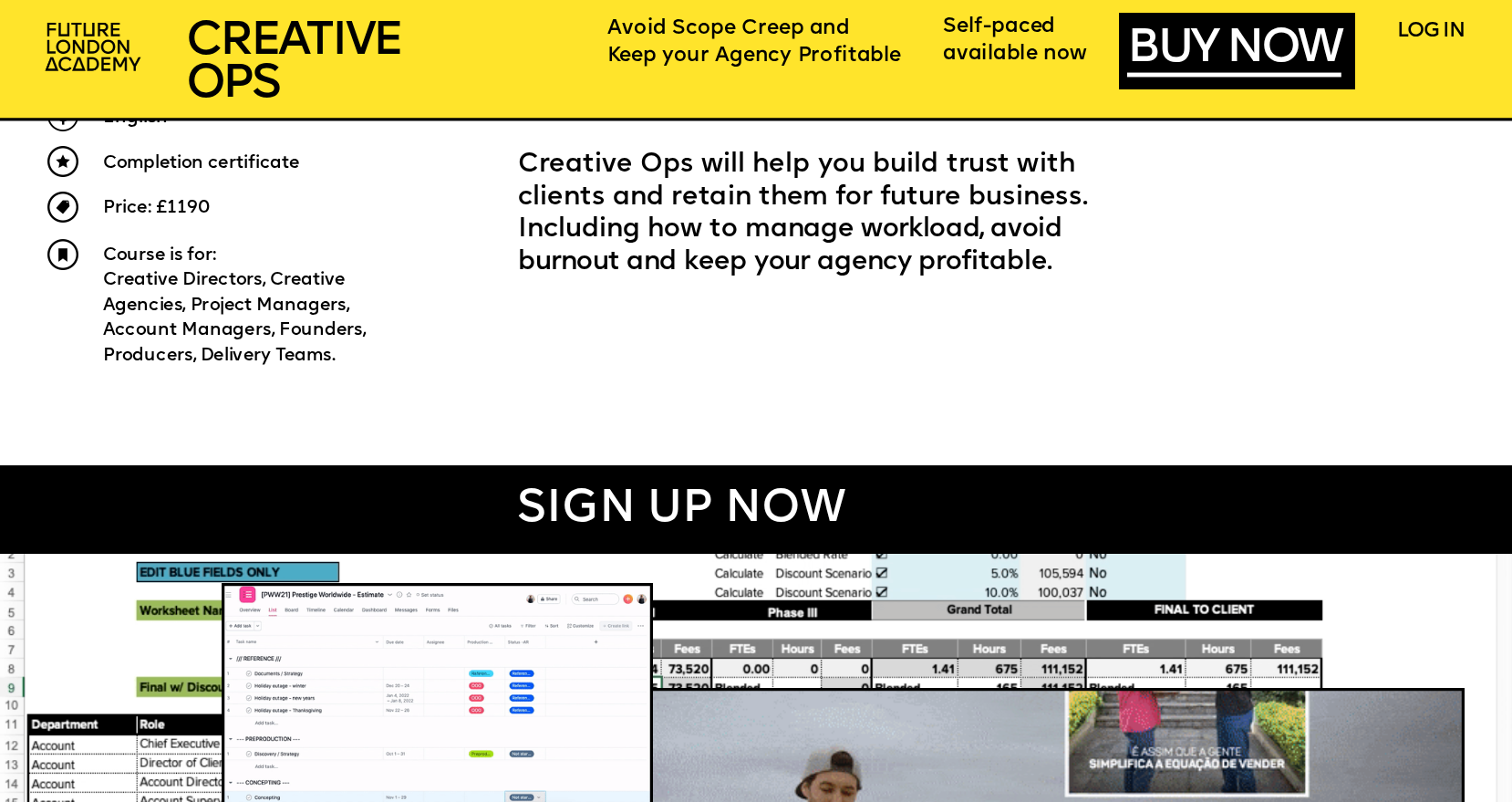
scroll to position [1079, 0]
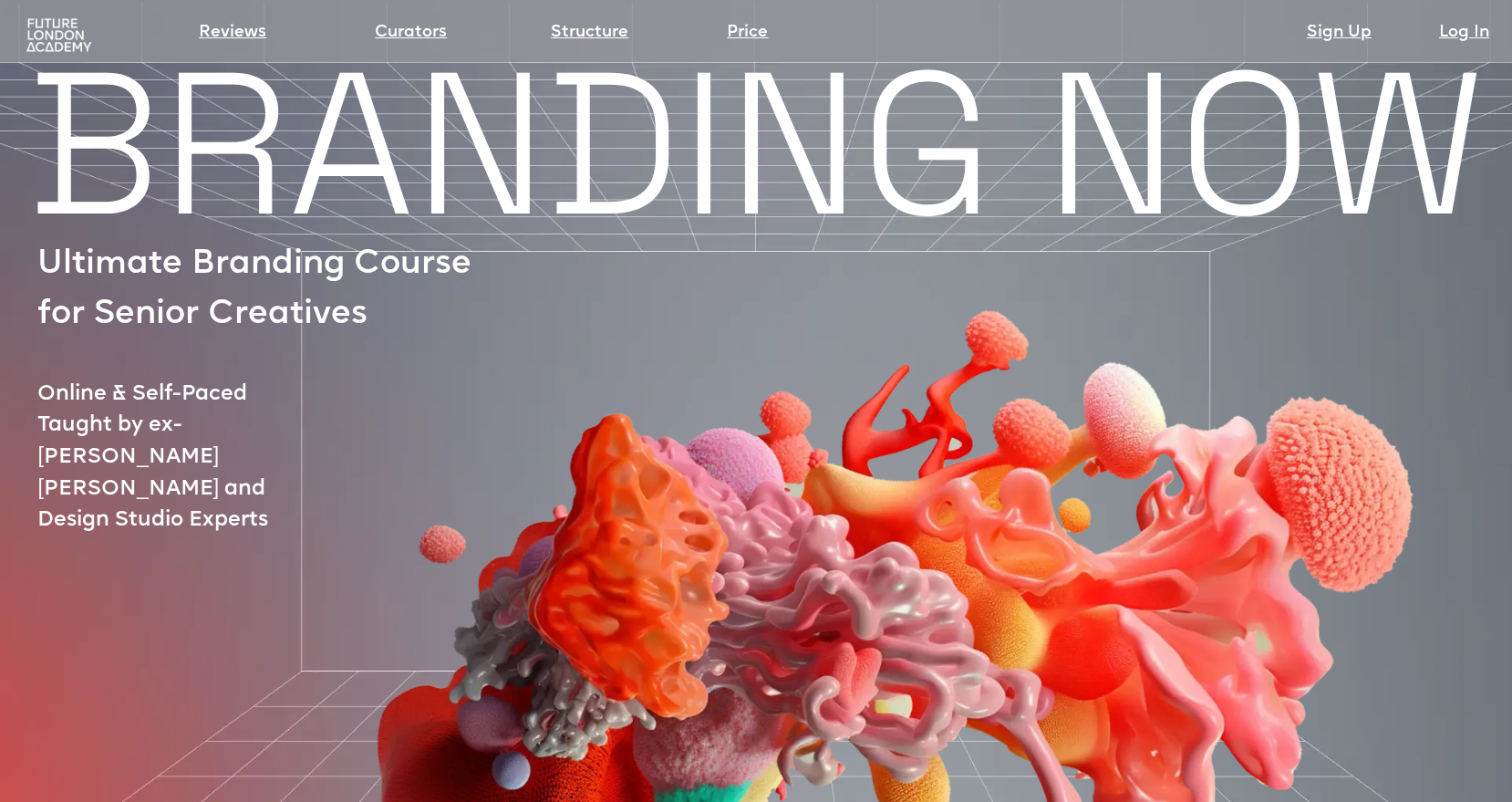
drag, startPoint x: 133, startPoint y: 382, endPoint x: 212, endPoint y: 384, distance: 79.0
click at [212, 384] on div at bounding box center [841, 560] width 1481 height 799
click at [423, 35] on link "Curators" at bounding box center [410, 33] width 72 height 26
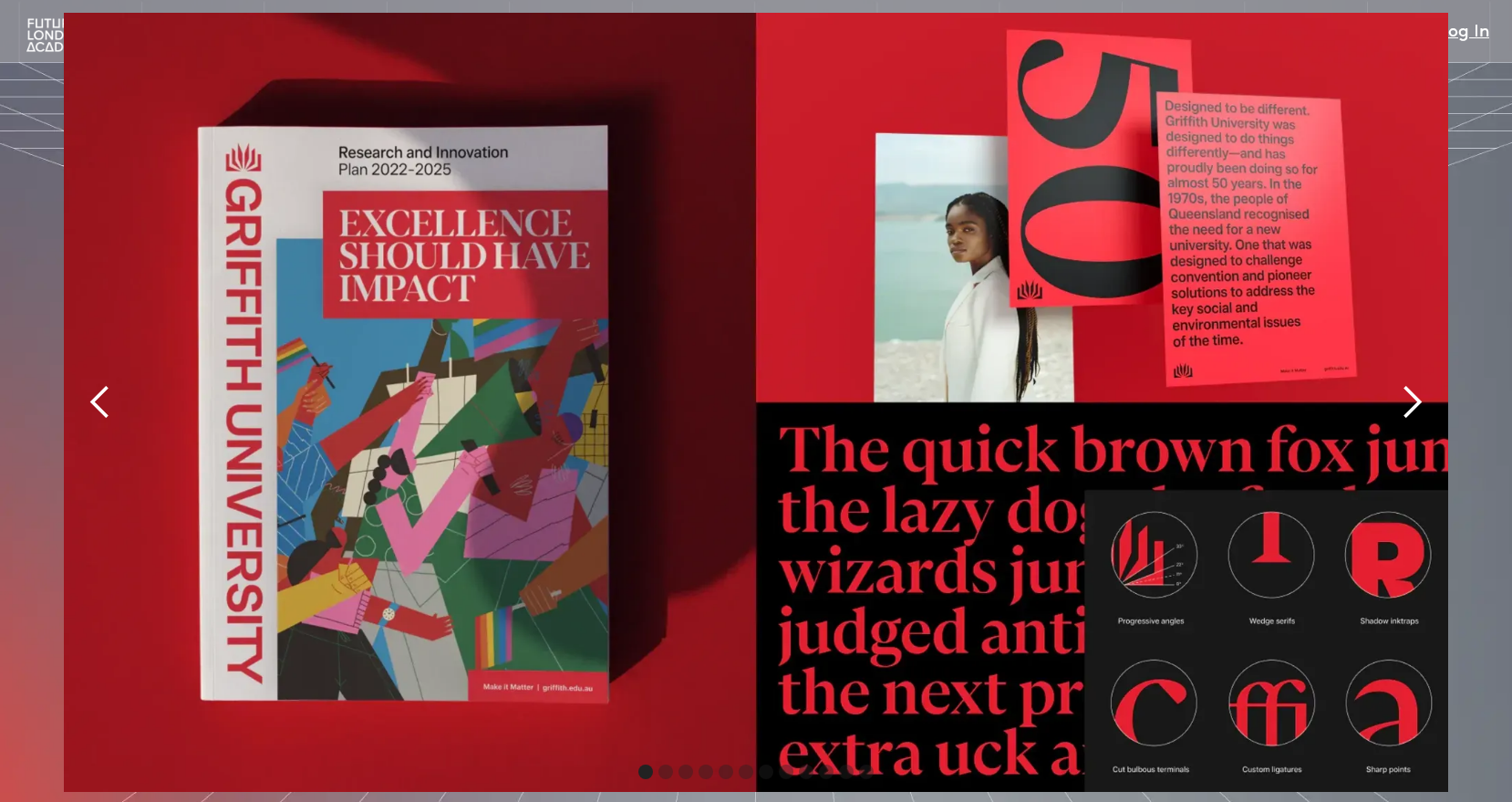
scroll to position [4031, 0]
click at [1420, 384] on div "next slide" at bounding box center [1411, 402] width 36 height 36
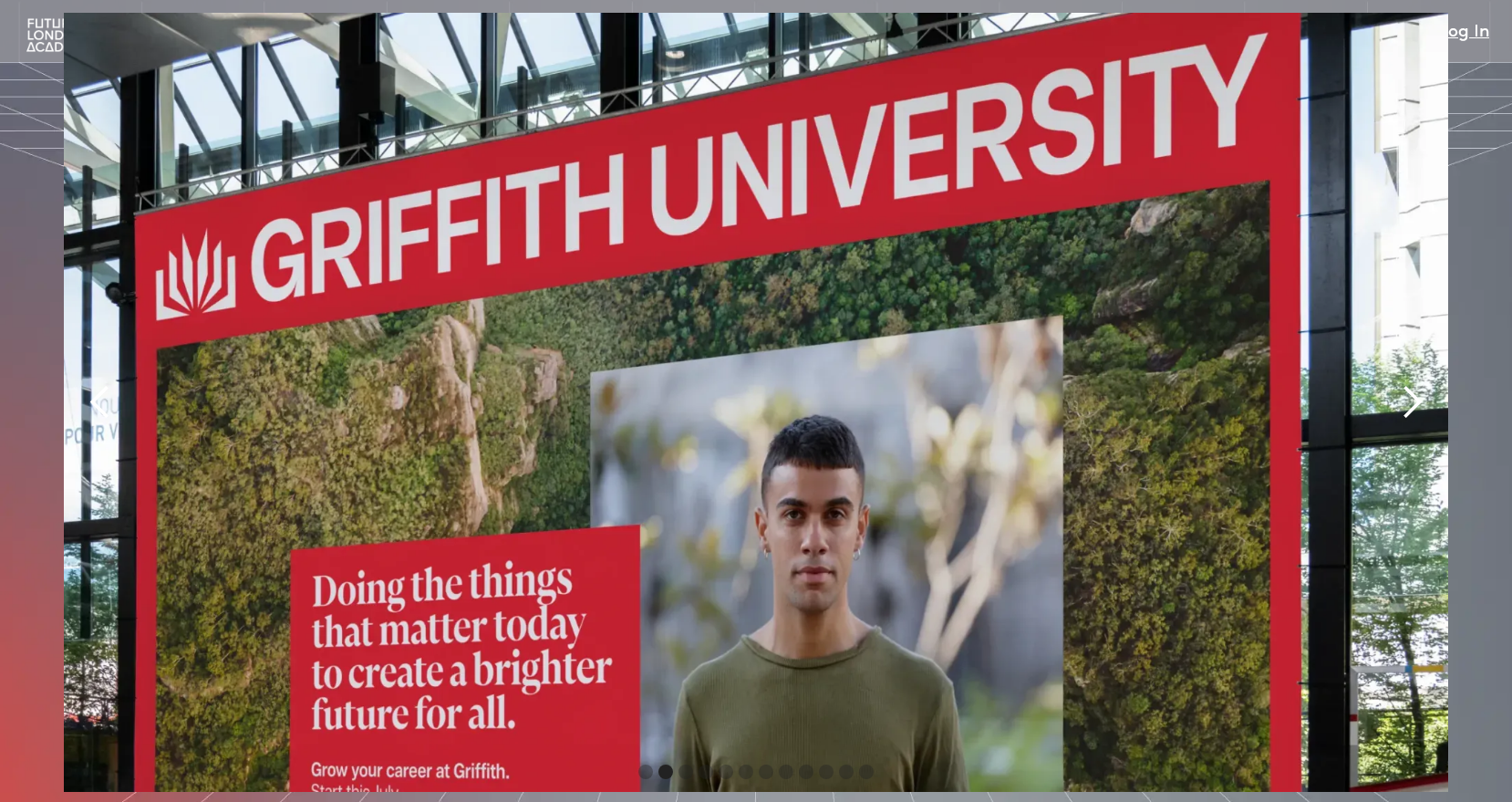
click at [1420, 384] on div "next slide" at bounding box center [1411, 402] width 36 height 36
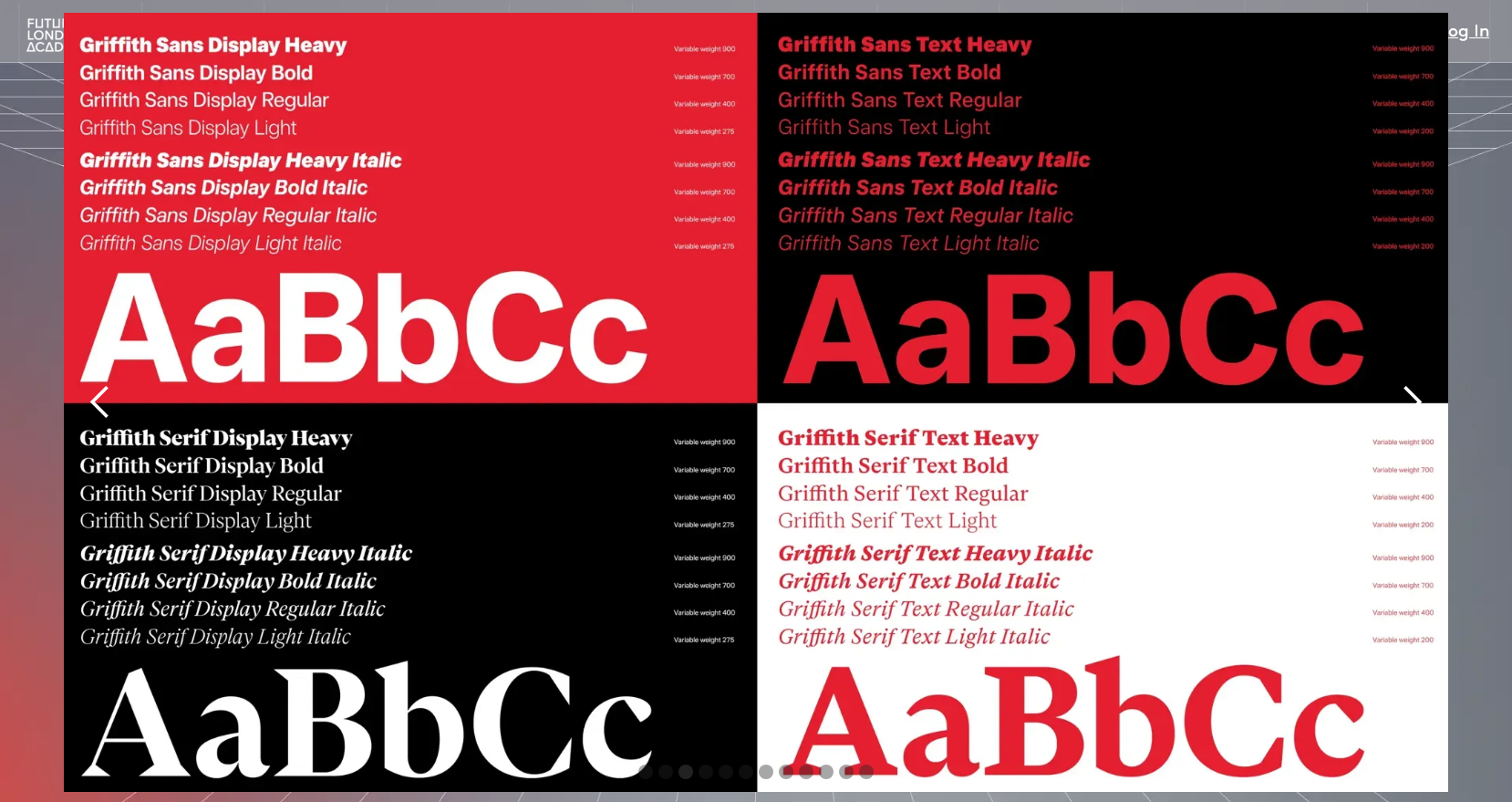
click at [1420, 384] on div "next slide" at bounding box center [1411, 402] width 36 height 36
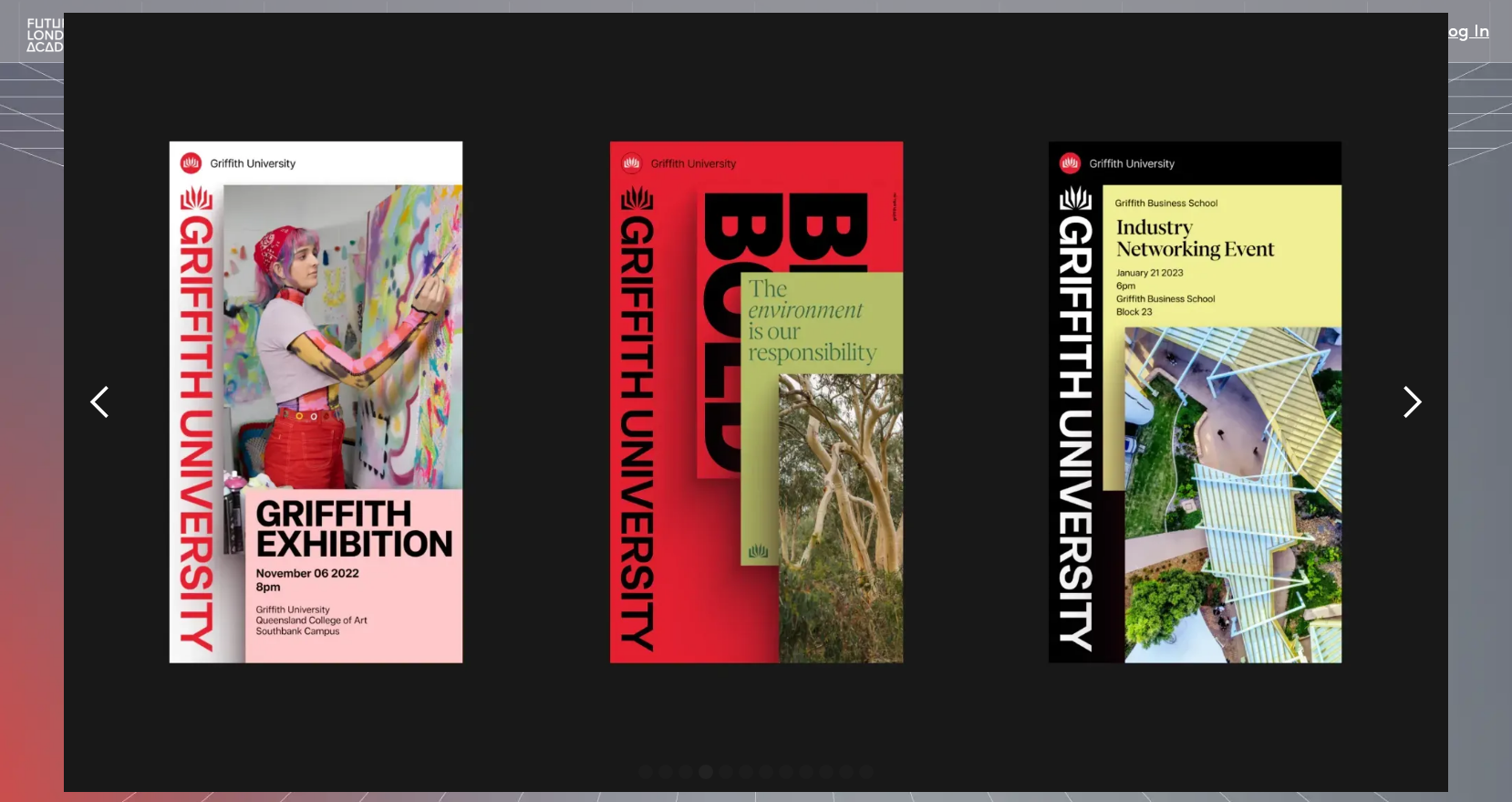
click at [1420, 384] on div "next slide" at bounding box center [1411, 402] width 36 height 36
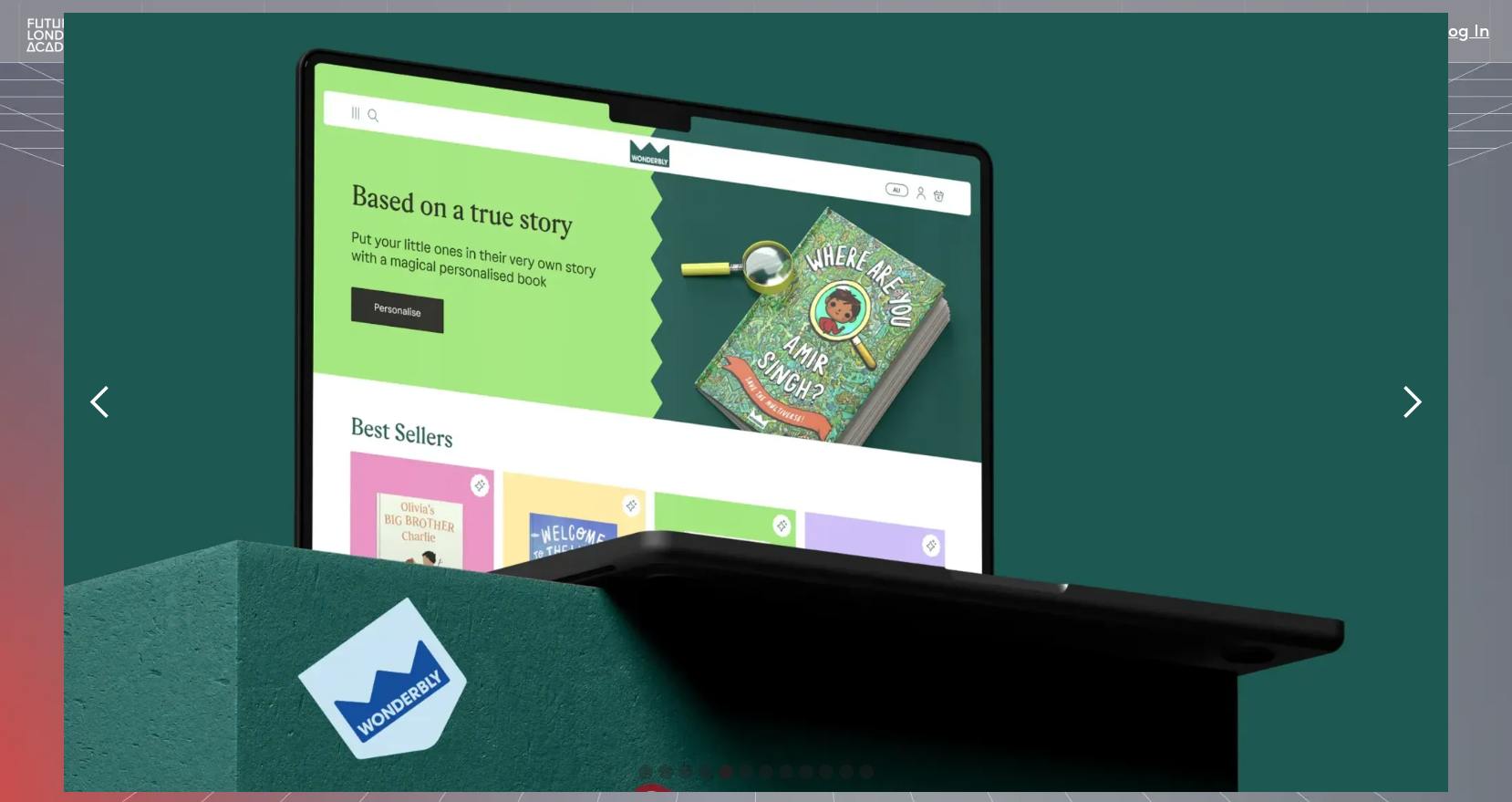
click at [1420, 384] on div "next slide" at bounding box center [1411, 402] width 36 height 36
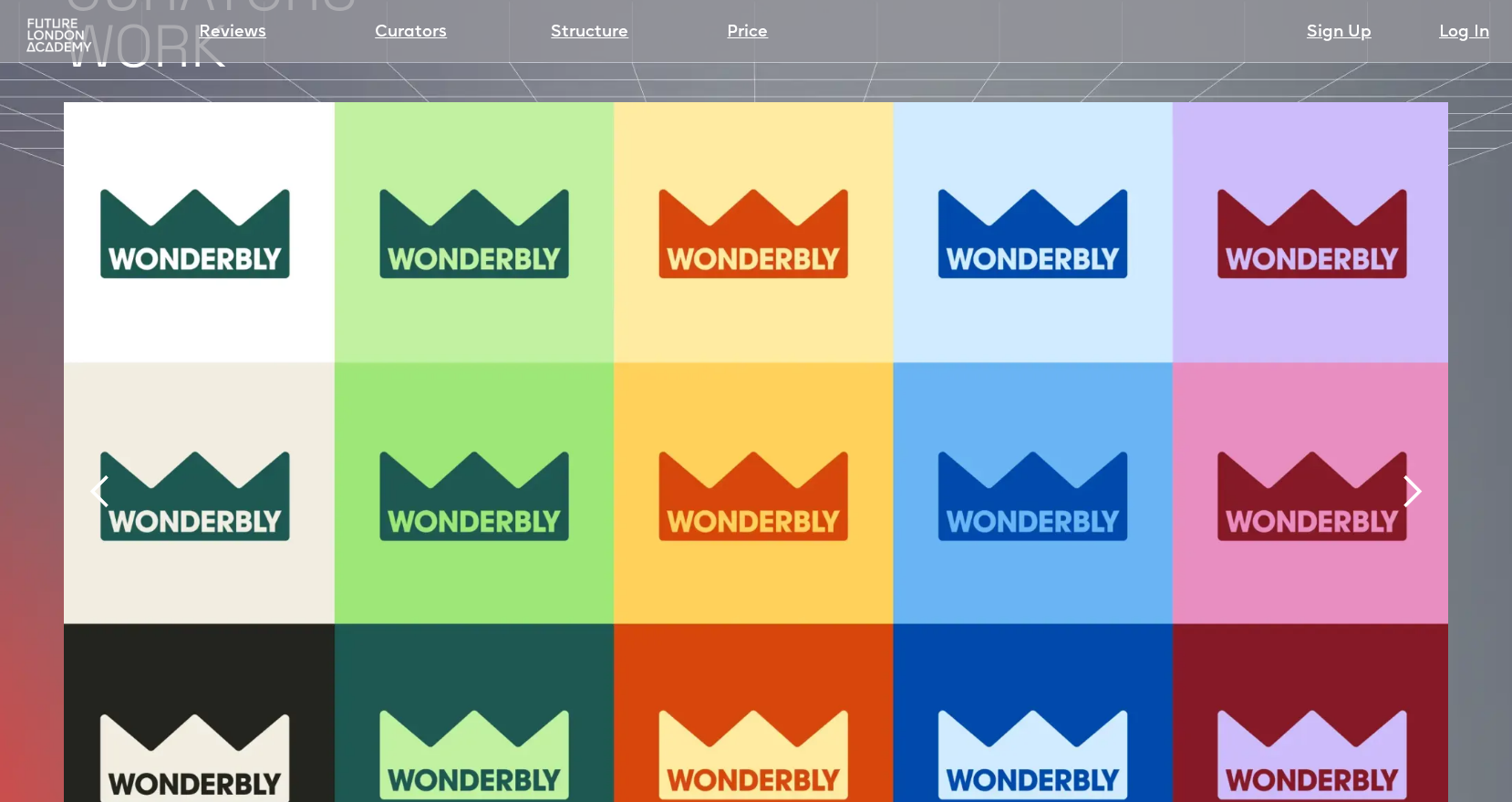
scroll to position [3944, 0]
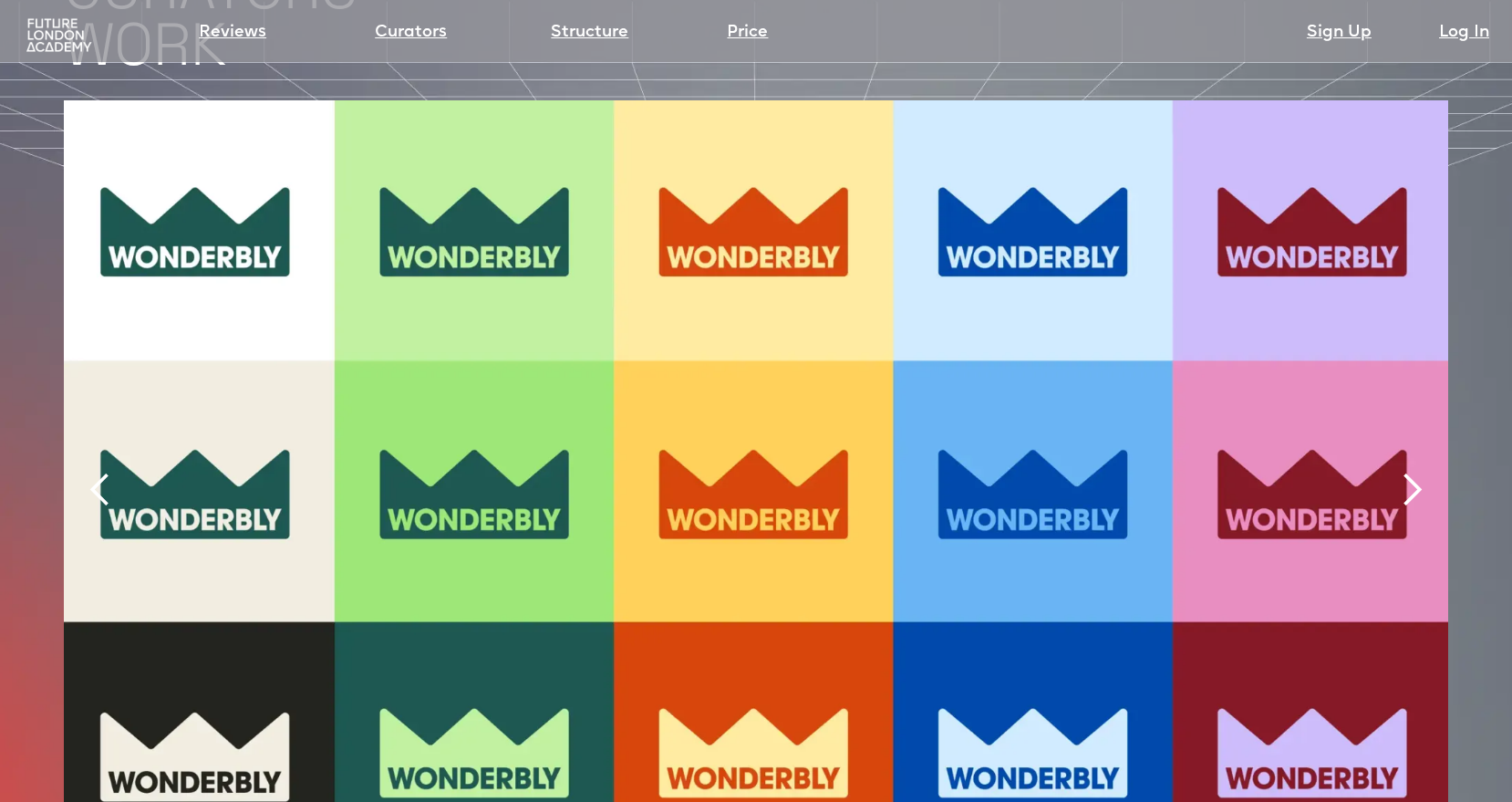
click at [1418, 472] on div "next slide" at bounding box center [1411, 490] width 36 height 36
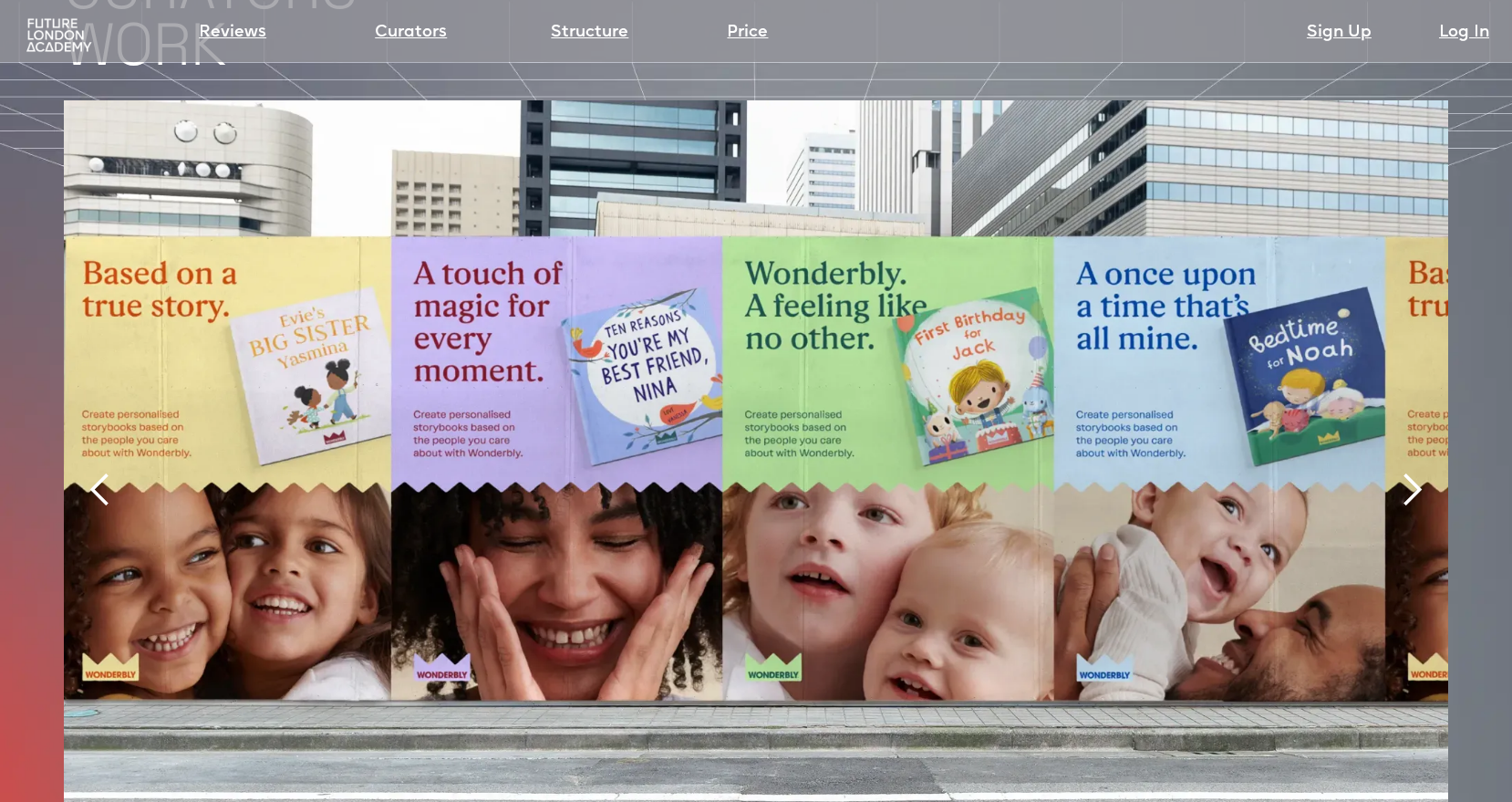
click at [1418, 472] on div "next slide" at bounding box center [1411, 490] width 36 height 36
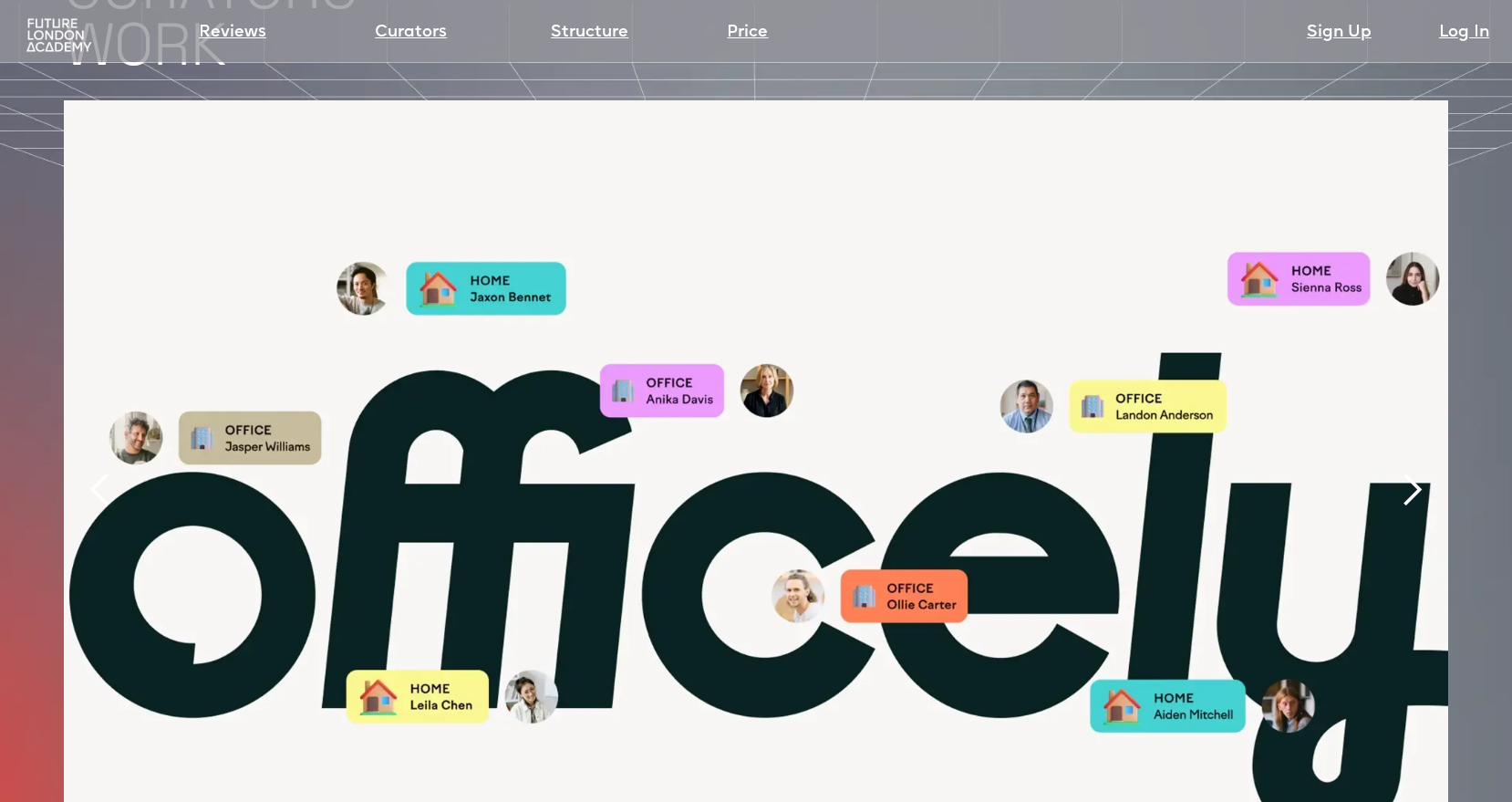
click at [1418, 472] on div "next slide" at bounding box center [1411, 490] width 36 height 36
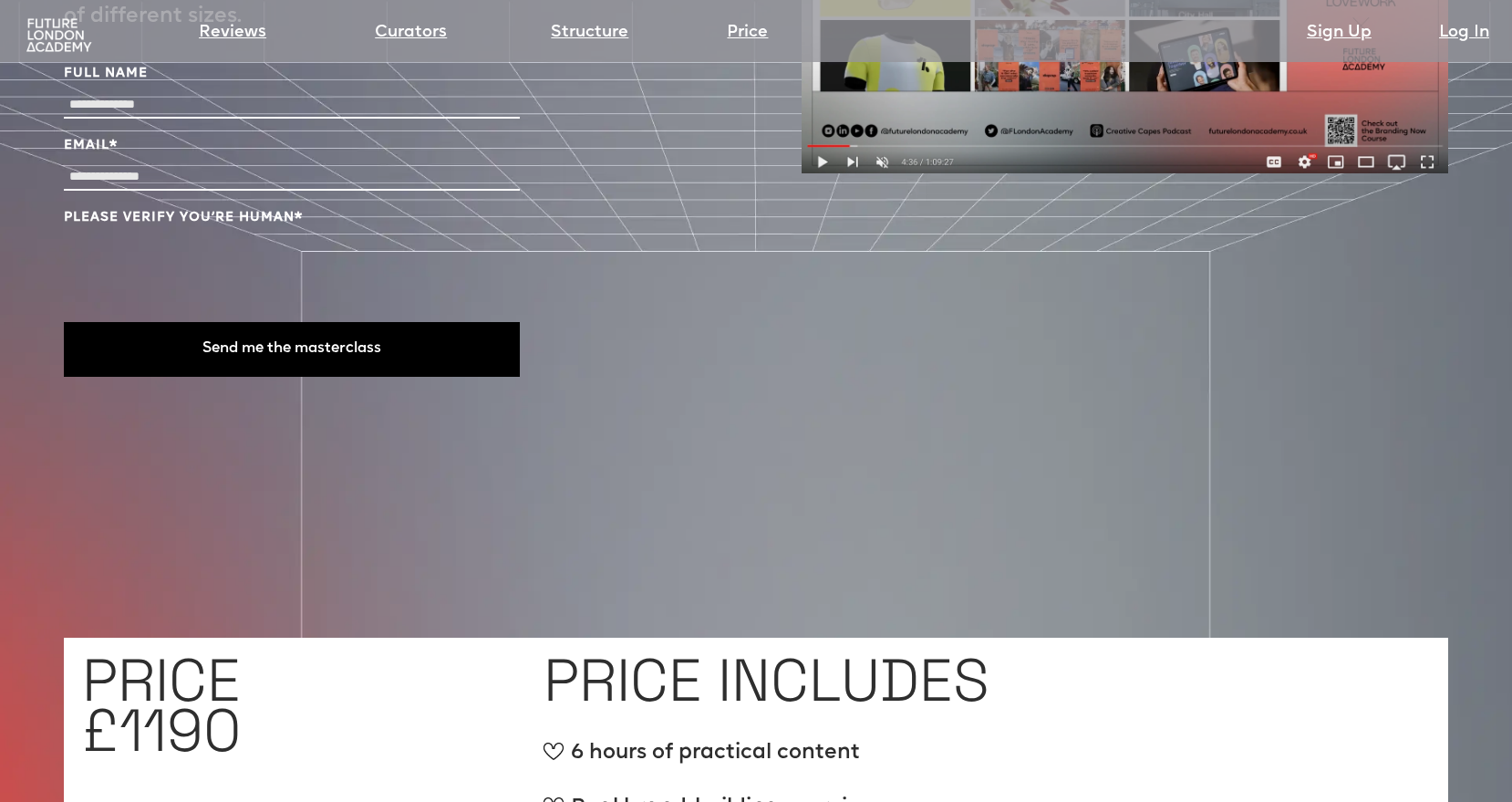
scroll to position [6529, 0]
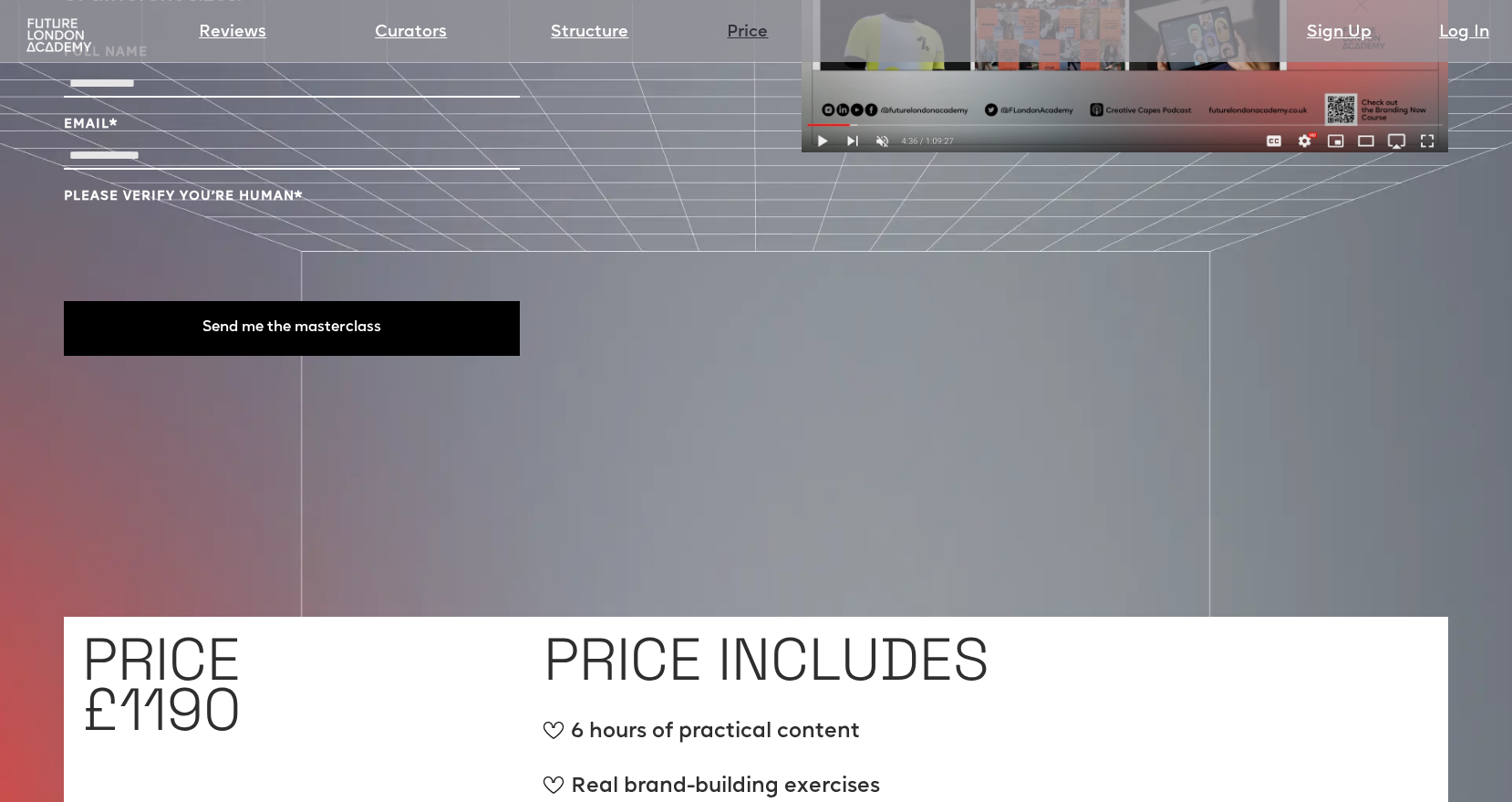
click at [736, 35] on link "Price" at bounding box center [747, 33] width 41 height 26
